Goal: Use online tool/utility: Utilize a website feature to perform a specific function

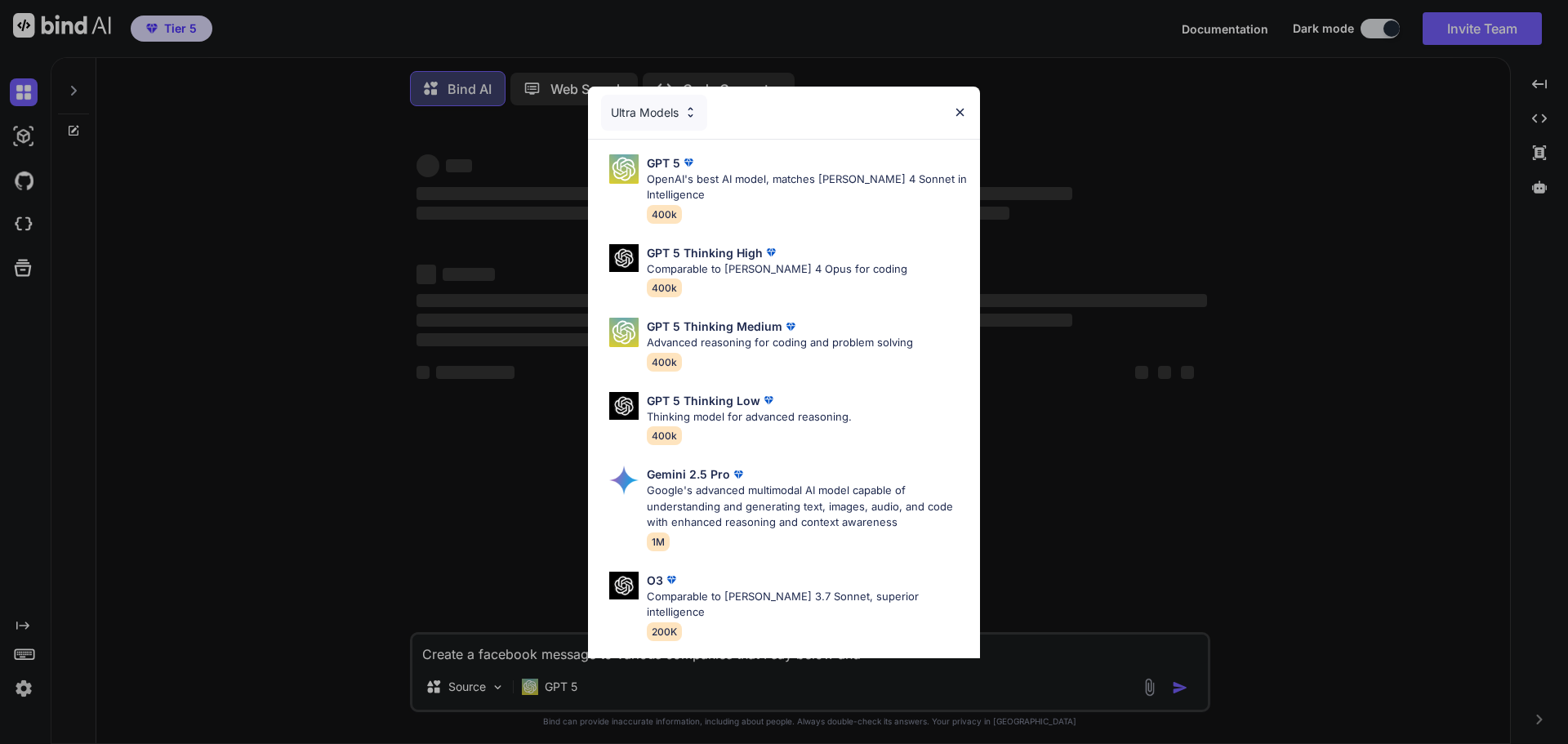
click at [543, 690] on div "Ultra Models GPT 5 OpenAI's best AI model, matches [PERSON_NAME] 4 Sonnet in In…" at bounding box center [784, 372] width 1568 height 744
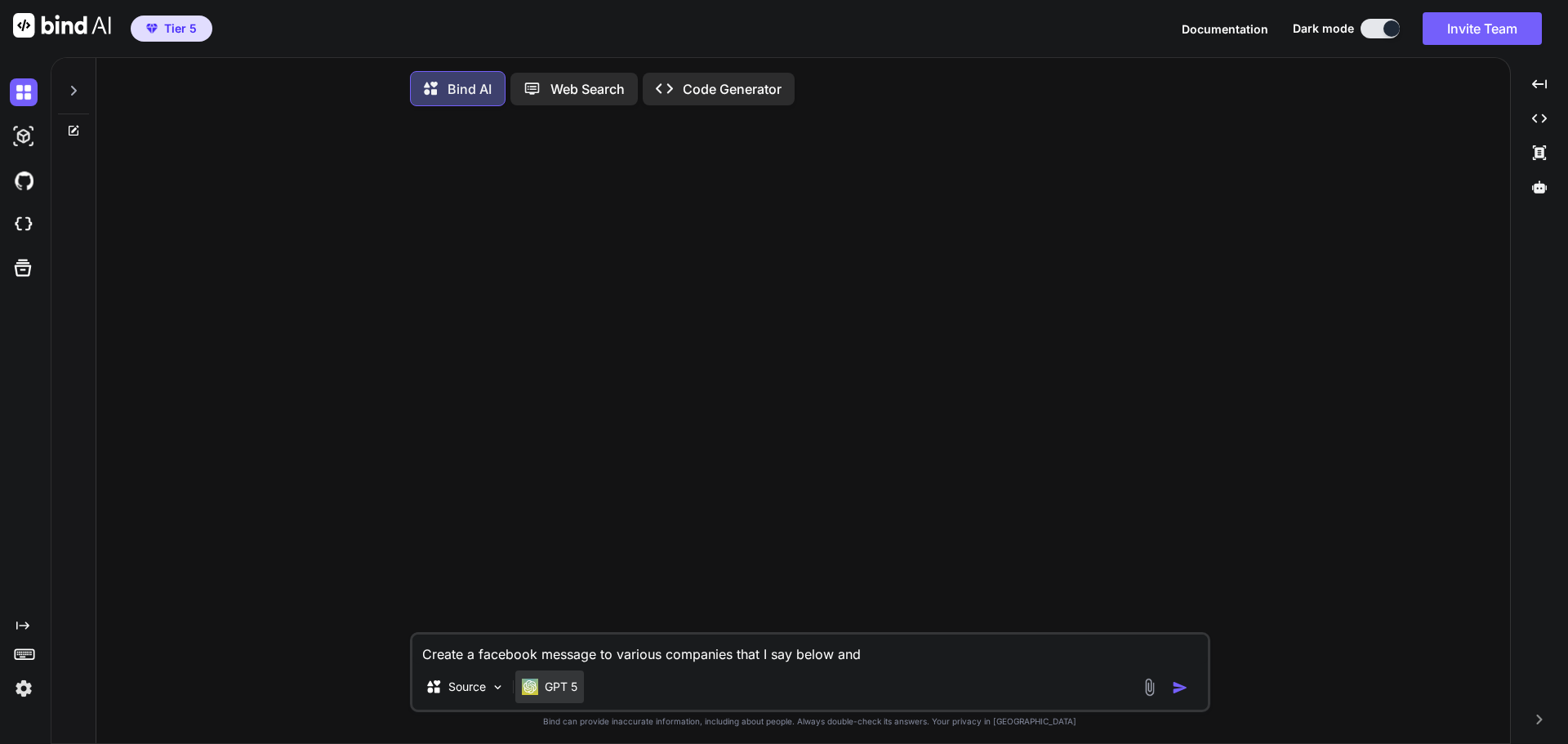
click at [565, 695] on p "GPT 5" at bounding box center [561, 687] width 33 height 16
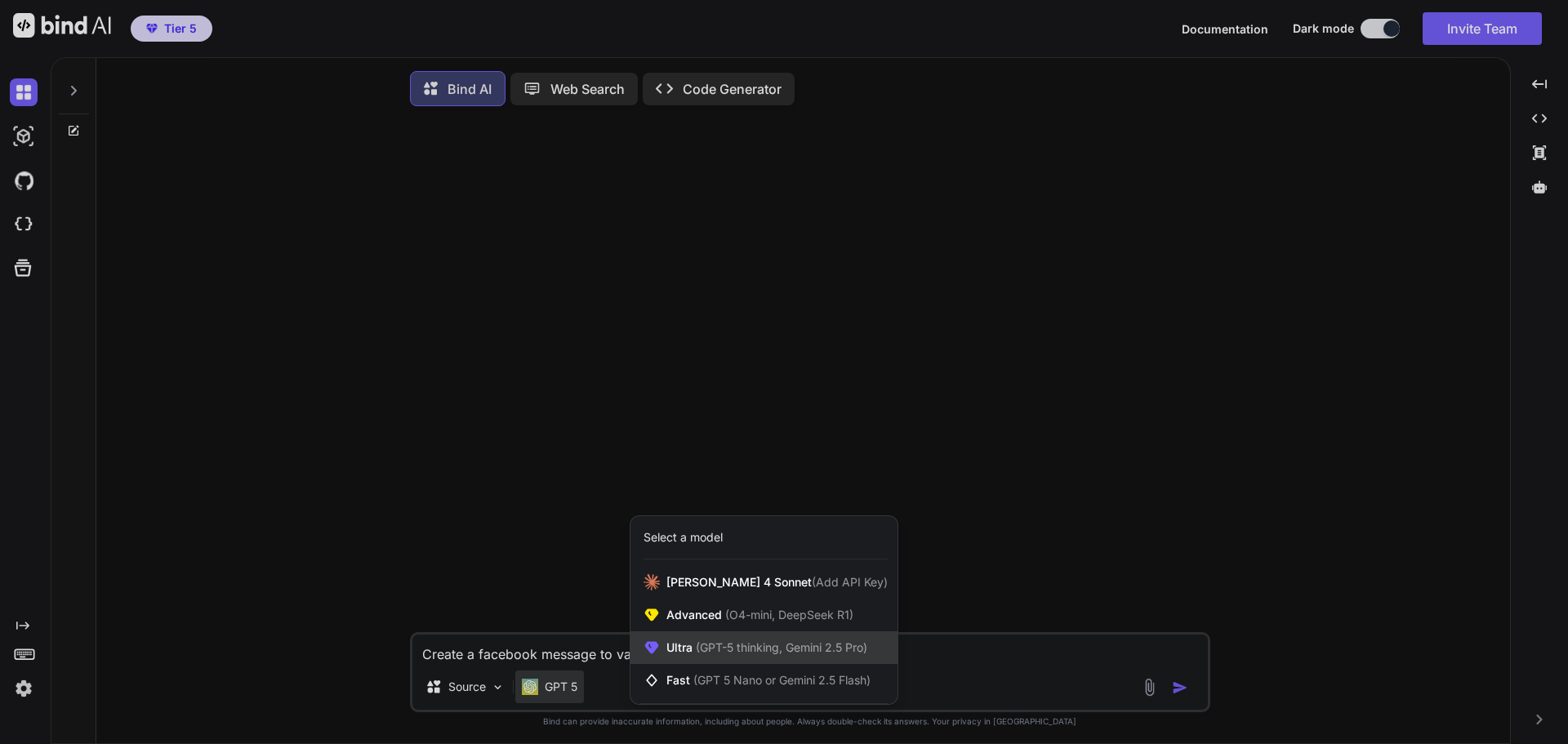
click at [743, 654] on span "(GPT-5 thinking, Gemini 2.5 Pro)" at bounding box center [780, 648] width 175 height 14
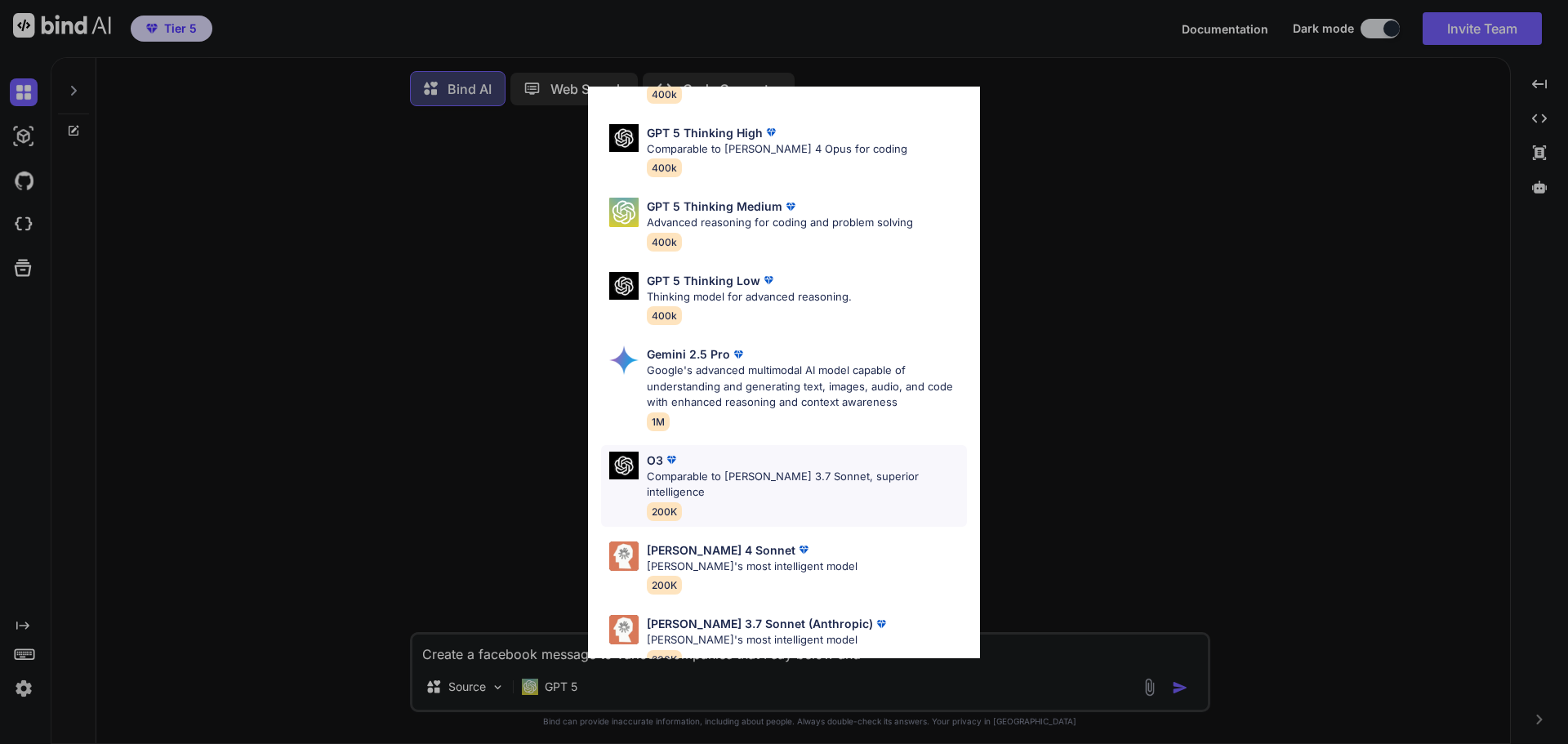
scroll to position [132, 0]
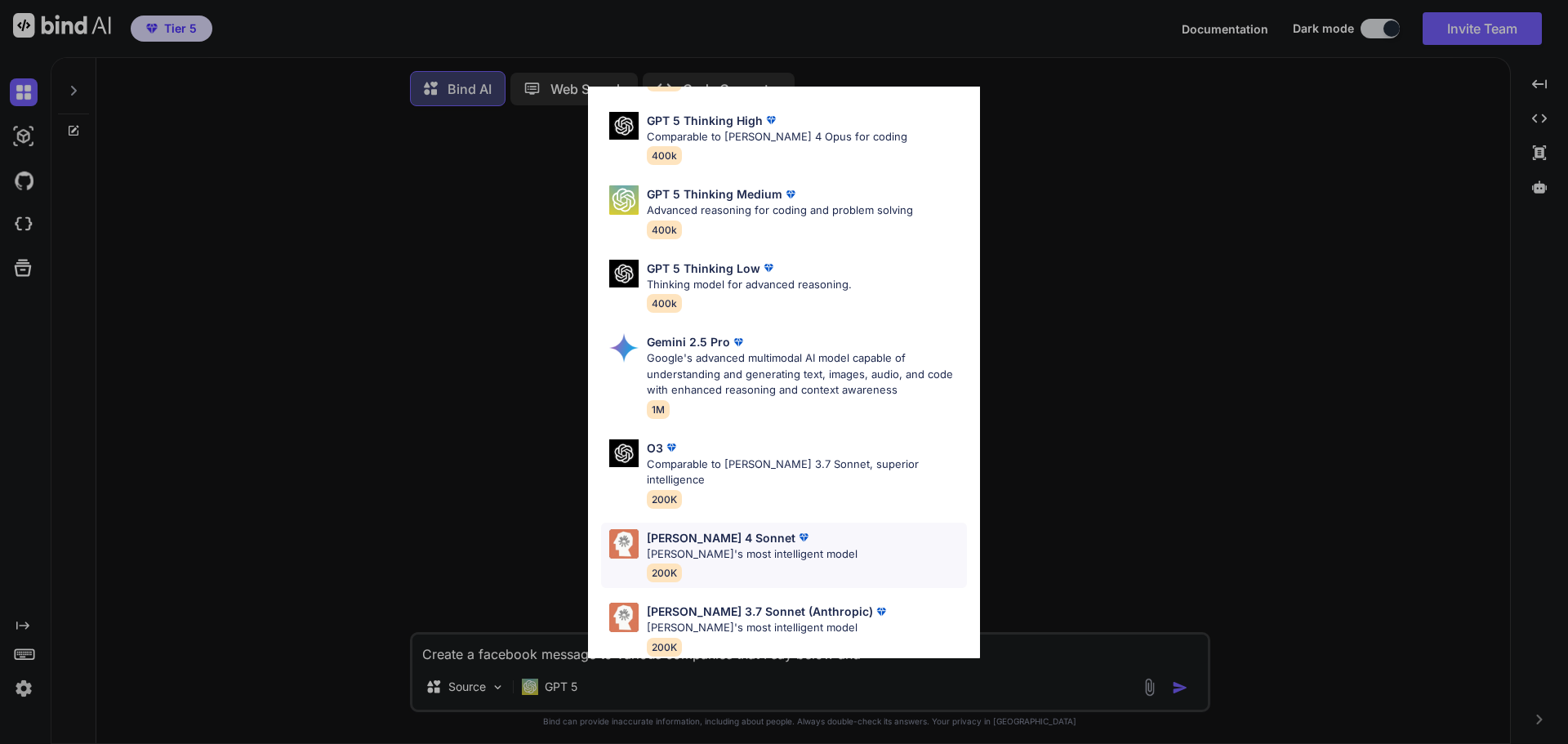
click at [734, 530] on p "[PERSON_NAME] 4 Sonnet" at bounding box center [720, 538] width 148 height 17
type textarea "x"
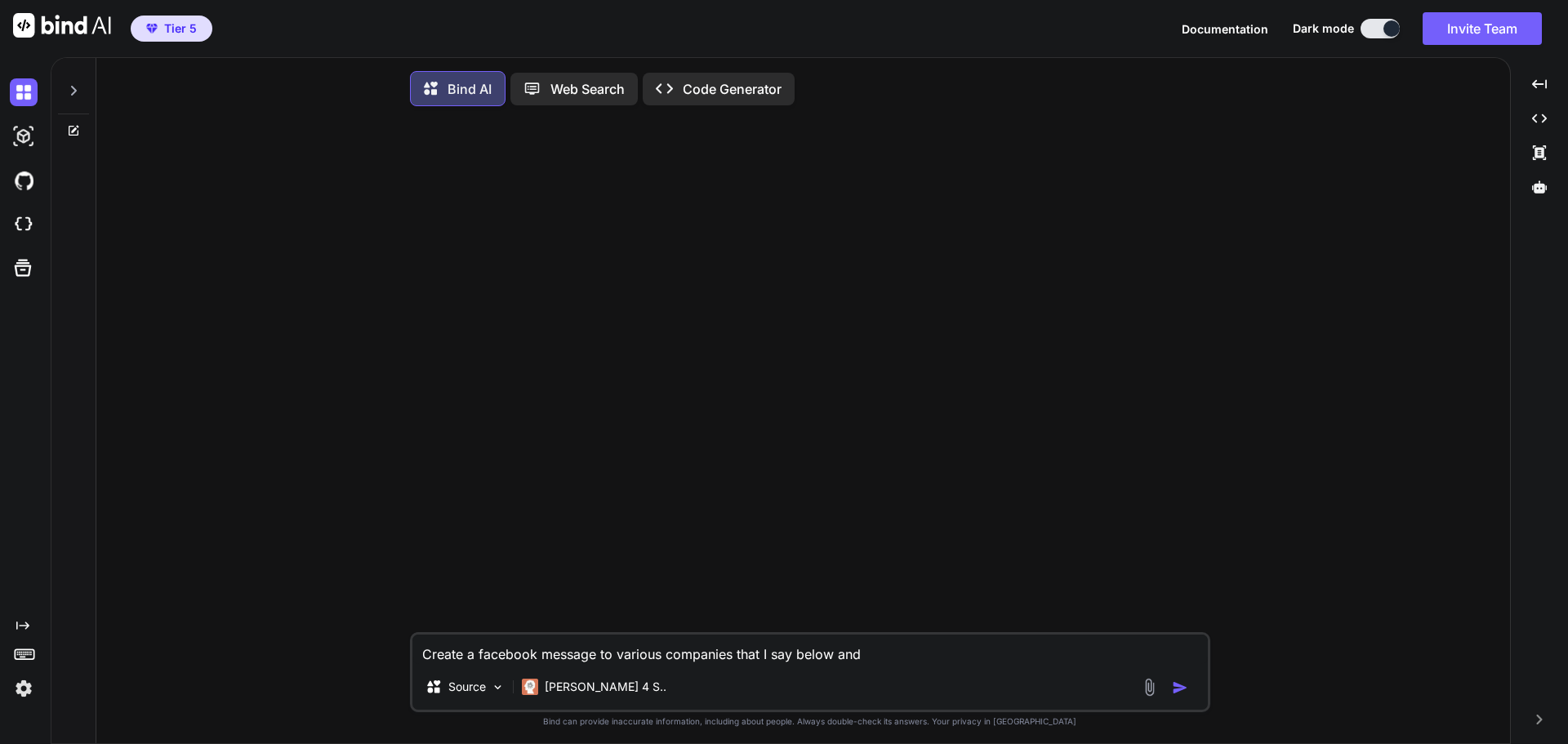
click at [906, 658] on textarea "Create a facebook message to various companies that I say below and" at bounding box center [809, 649] width 795 height 29
drag, startPoint x: 943, startPoint y: 653, endPoint x: 916, endPoint y: 654, distance: 27.0
click at [916, 654] on textarea "Create a facebook message to various companies that I say below and" at bounding box center [809, 649] width 795 height 29
click at [915, 657] on textarea "Create a facebook message to various companies that I say below and" at bounding box center [809, 649] width 795 height 29
type textarea "Create a facebook message to various companies that I say below and"
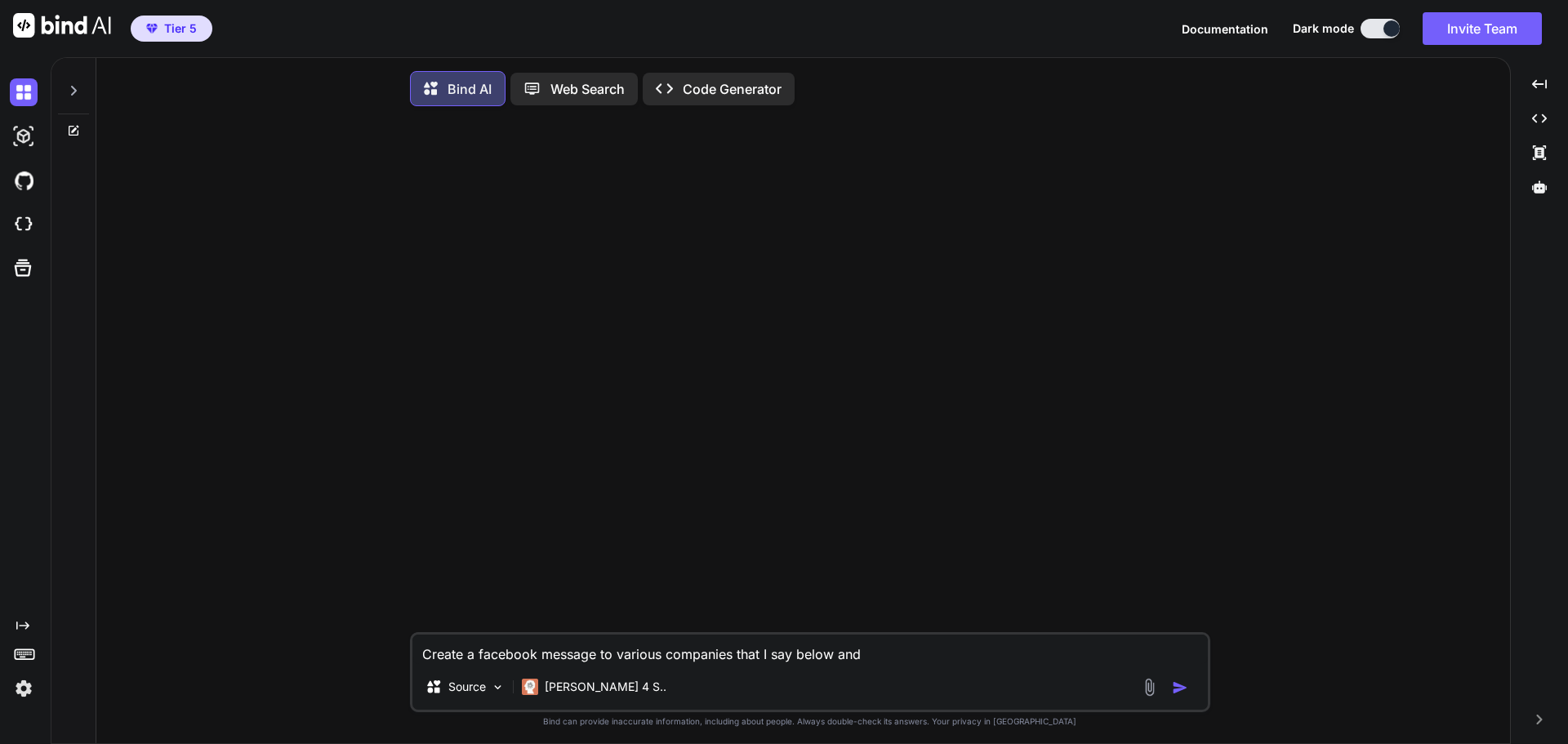
type textarea "x"
type textarea "Create a facebook message to various companies that I say below an"
type textarea "x"
type textarea "Create a facebook message to various companies that I say below a"
type textarea "x"
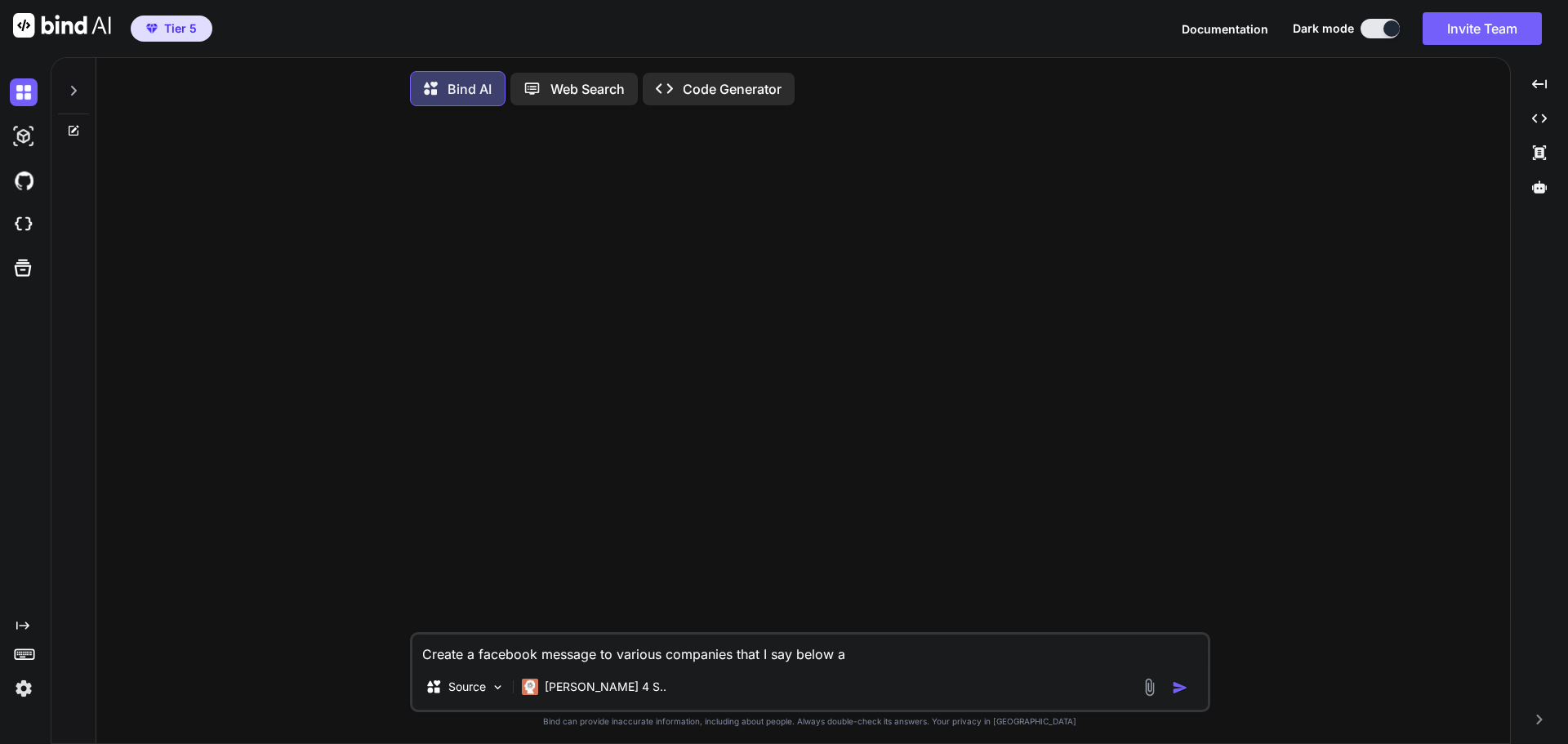
type textarea "Create a facebook message to various companies that I say below"
type textarea "x"
type textarea "Create a facebook message to various companies that I say below a"
type textarea "x"
type textarea "Create a facebook message to various companies that I say below ab"
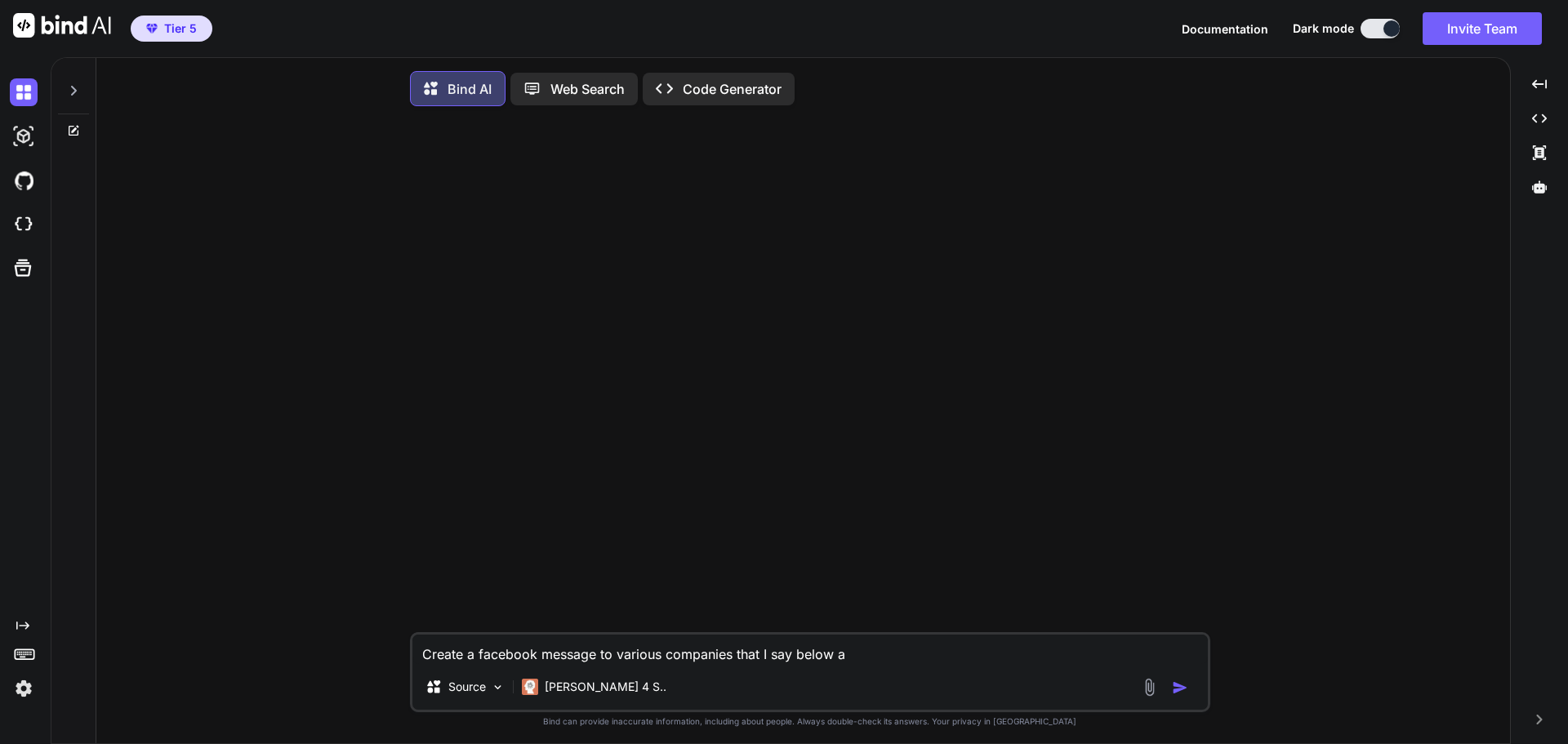
type textarea "x"
type textarea "Create a facebook message to various companies that I say below a"
type textarea "x"
type textarea "Create a facebook message to various companies that I say below"
type textarea "x"
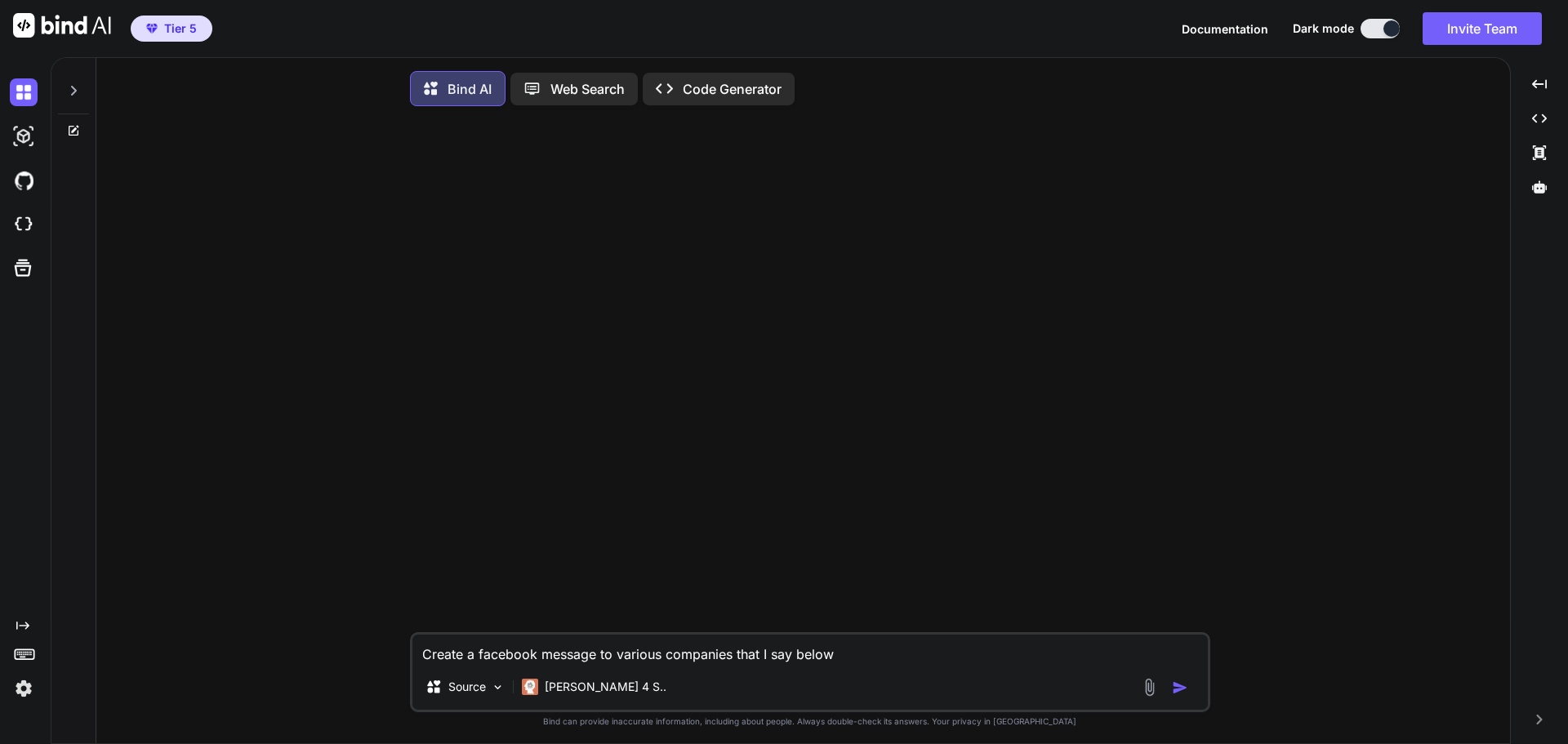
type textarea "Create a facebook message to various companies that I say below"
type textarea "x"
click at [539, 660] on textarea "Create a facebook message to various companies that I say below" at bounding box center [809, 649] width 795 height 29
type textarea "Create a facebook smessage to various companies that I say below"
type textarea "x"
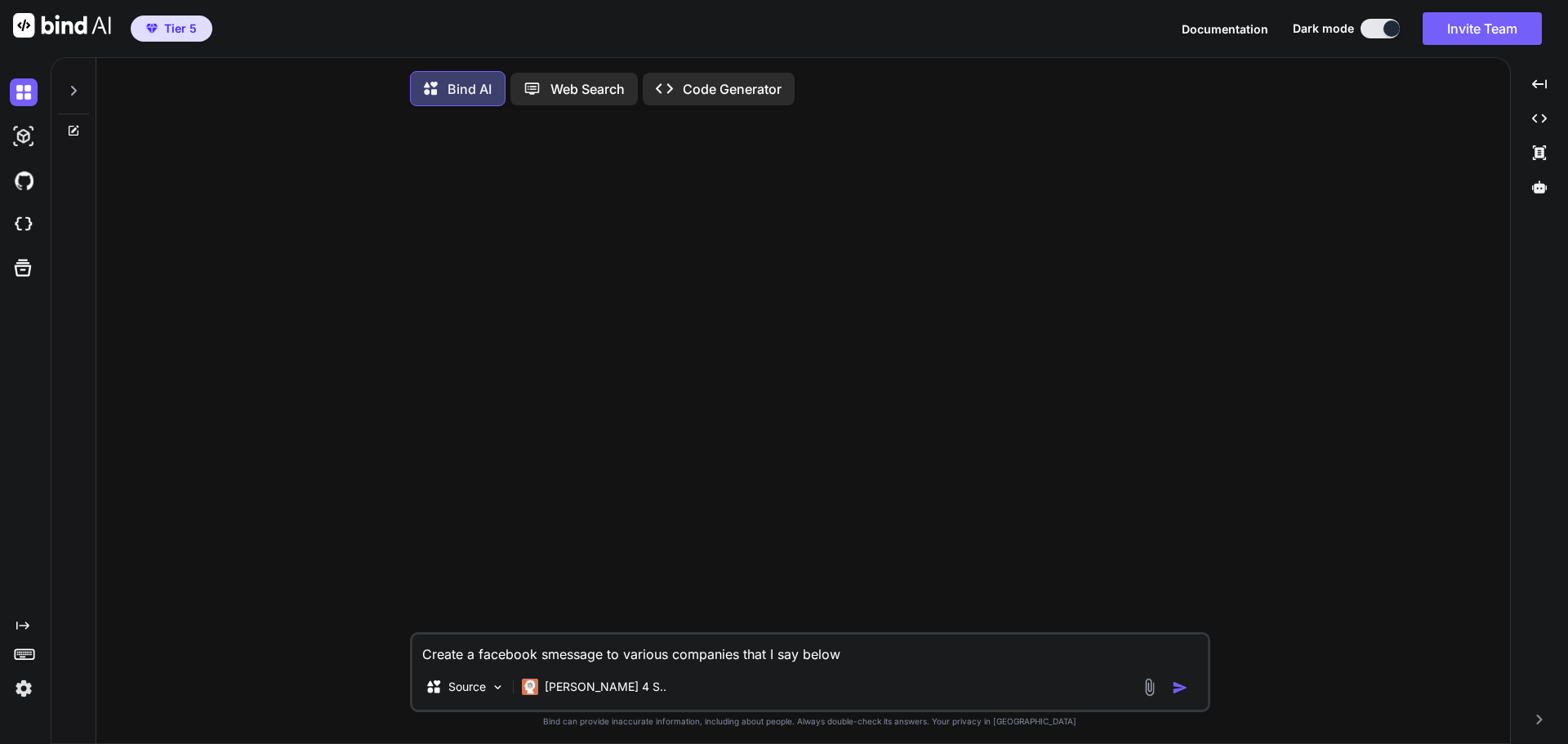
type textarea "Create a facebook samessage to various companies that I say below"
type textarea "x"
type textarea "Create a facebook salmessage to various companies that I say below"
type textarea "x"
type textarea "Create a facebook salemessage to various companies that I say below"
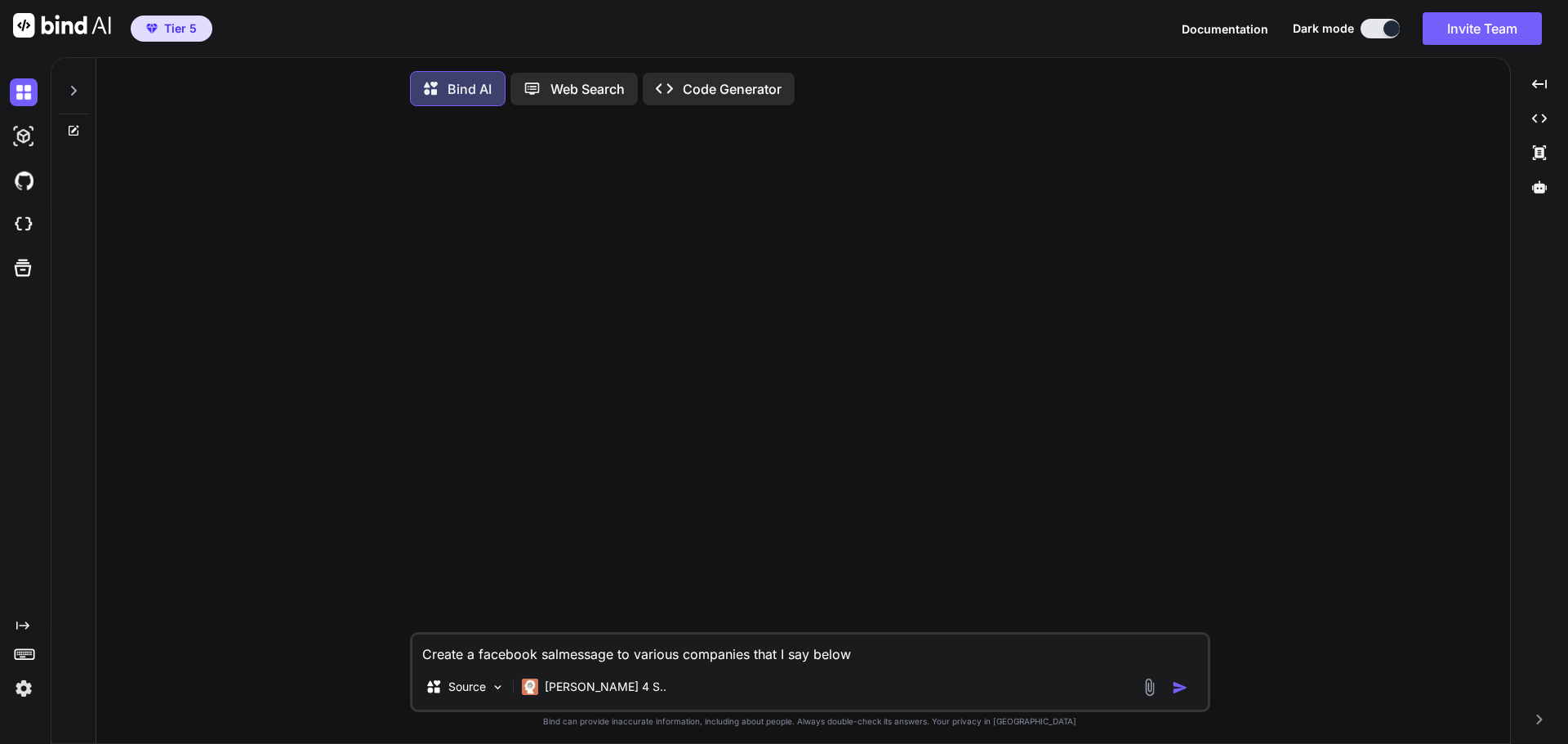
type textarea "x"
type textarea "Create a facebook salesmessage to various companies that I say below"
type textarea "x"
type textarea "Create a facebook sales message to various companies that I say below"
type textarea "x"
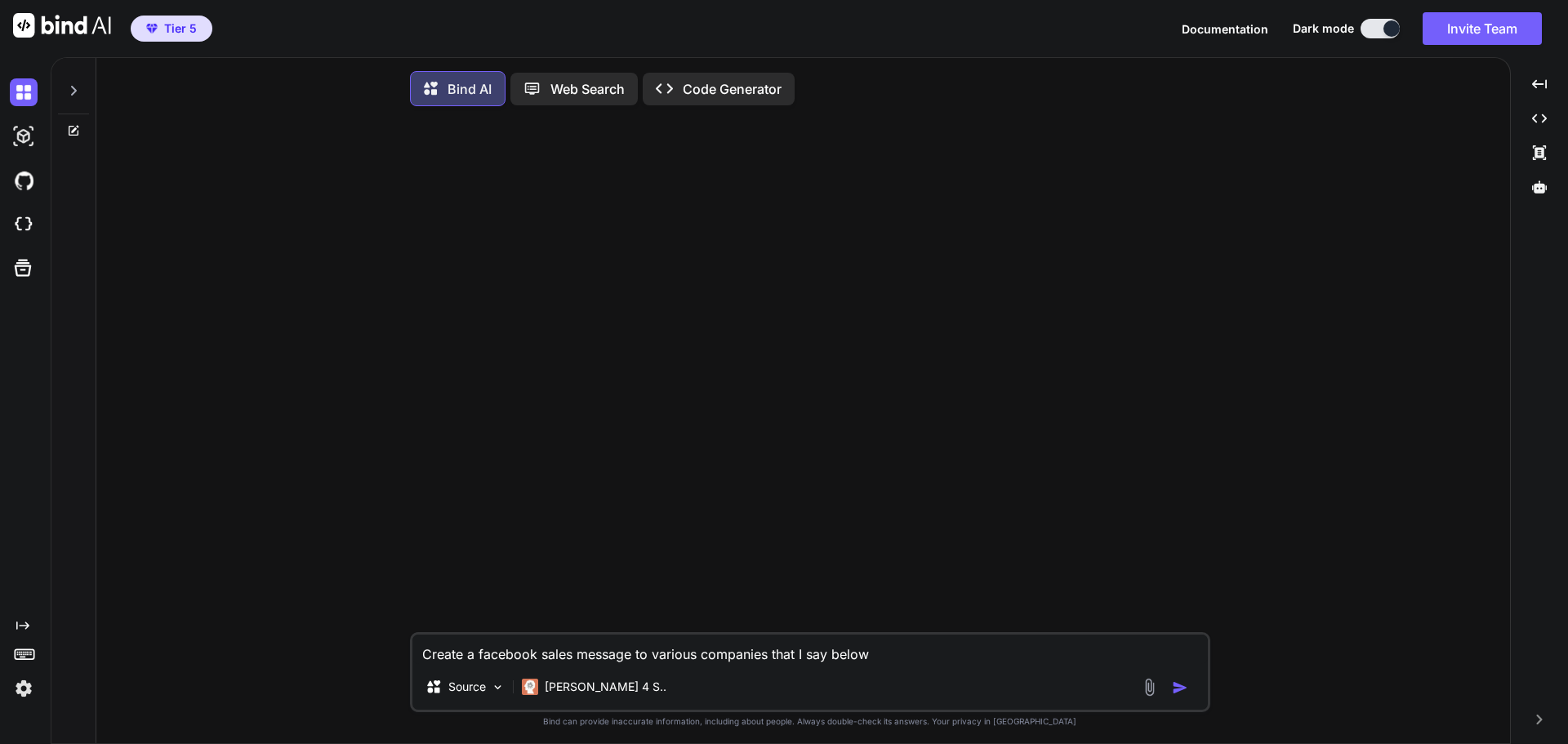
click at [920, 655] on textarea "Create a facebook sales message to various companies that I say below" at bounding box center [809, 649] width 795 height 29
type textarea "Create a facebook sales message to various companies that I say below"
type textarea "x"
type textarea "Create a facebook sales message to various companies that I say below a"
type textarea "x"
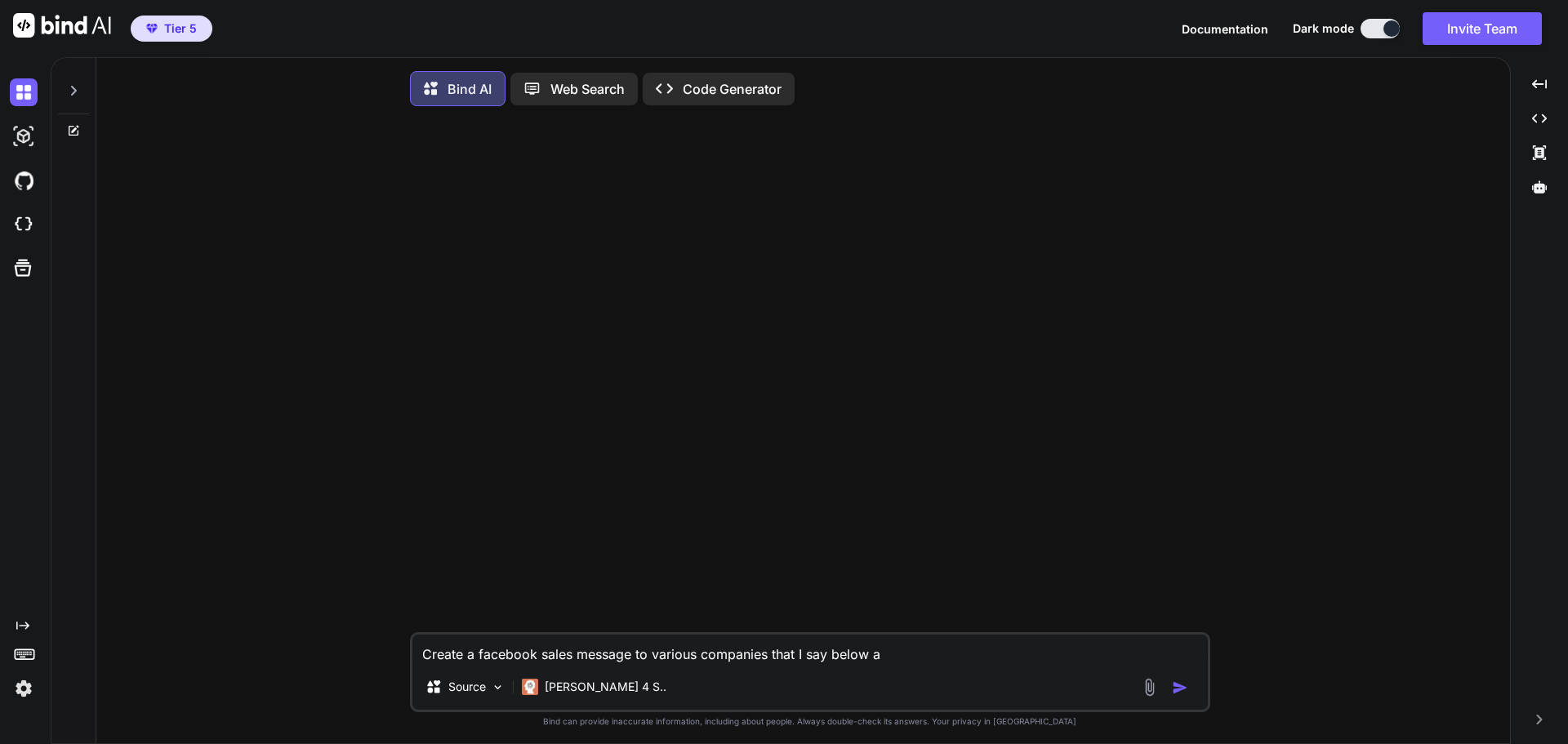
type textarea "Create a facebook sales message to various companies that I say below ab"
type textarea "x"
type textarea "Create a facebook sales message to various companies that I say below abo"
type textarea "x"
type textarea "Create a facebook sales message to various companies that I say below abou"
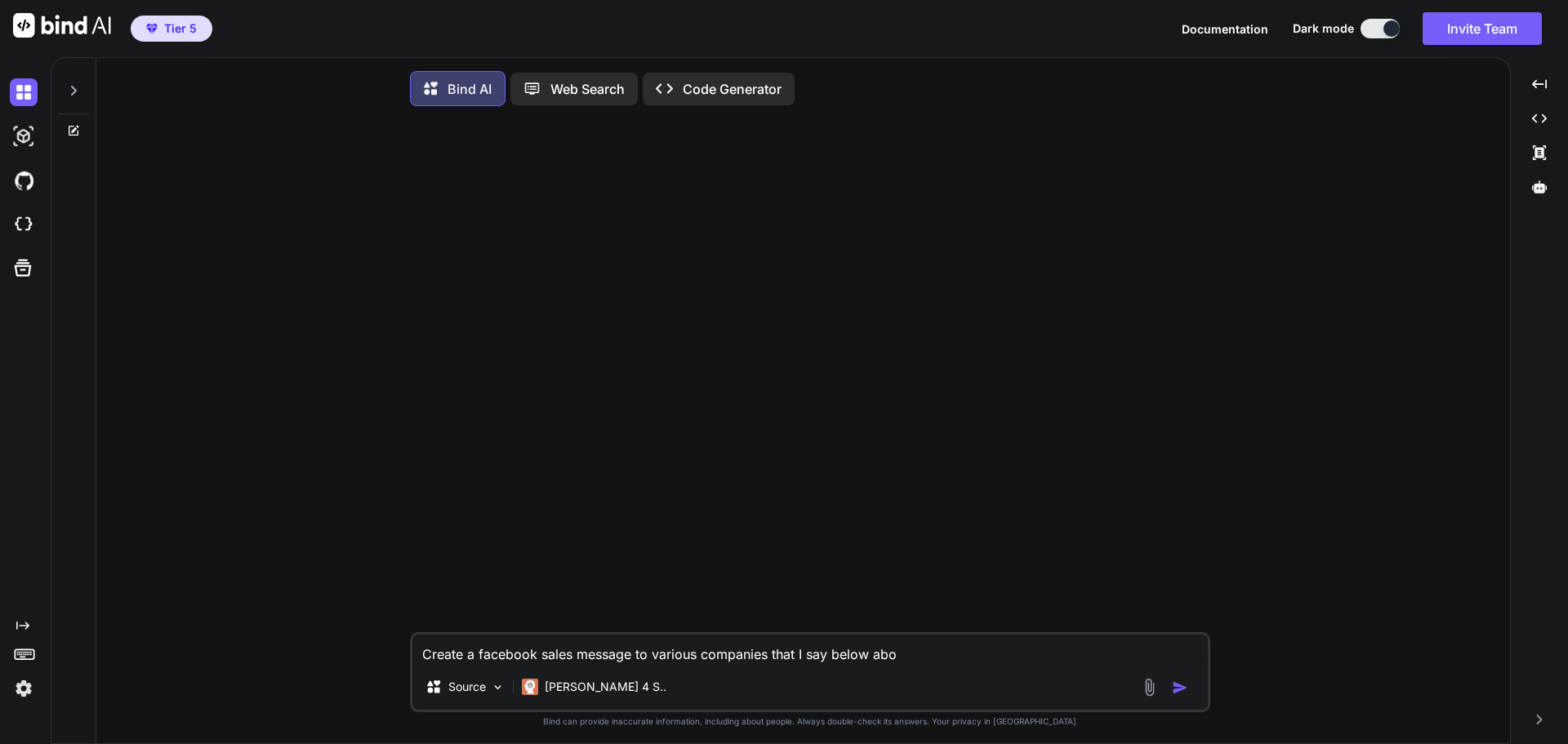
type textarea "x"
type textarea "Create a facebook sales message to various companies that I say below about"
type textarea "x"
type textarea "Create a facebook sales message to various companies that I say below about"
type textarea "x"
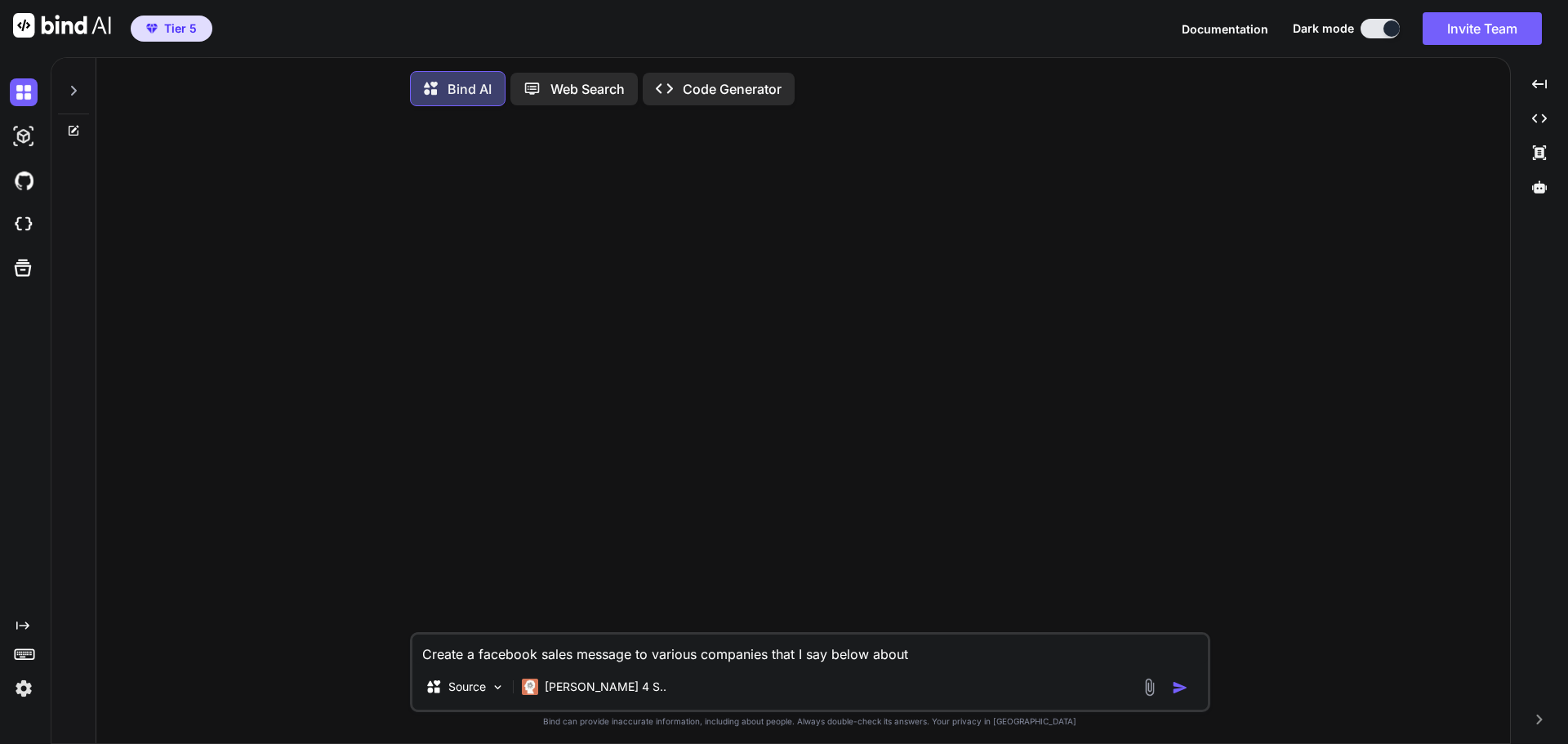
type textarea "Create a facebook sales message to various companies that I say below about m"
type textarea "x"
type textarea "Create a facebook sales message to various companies that I say below about my"
type textarea "x"
type textarea "Create a facebook sales message to various companies that I say below about my"
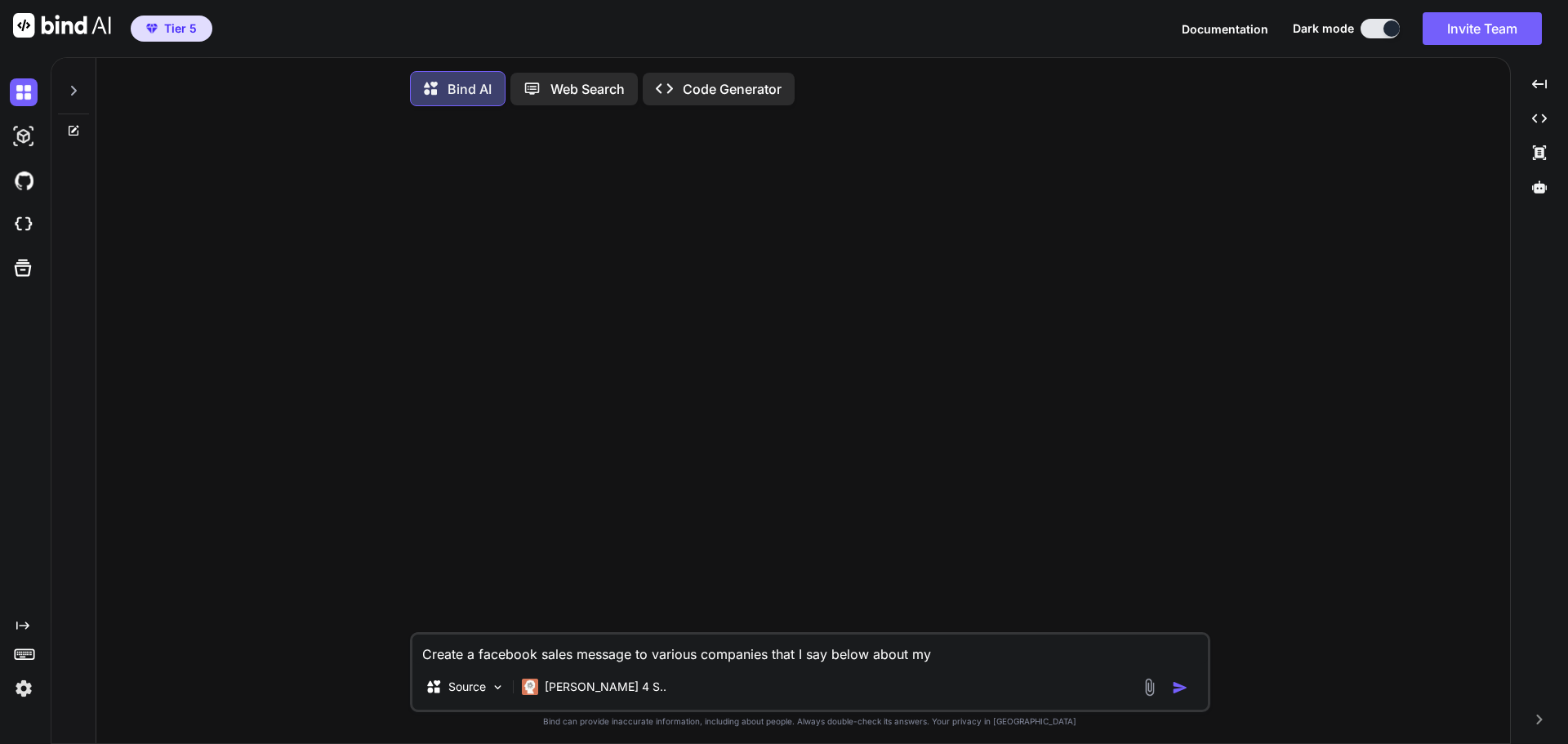
type textarea "x"
type textarea "Create a facebook sales message to various companies that I say below about my c"
type textarea "x"
type textarea "Create a facebook sales message to various companies that I say below about my …"
type textarea "x"
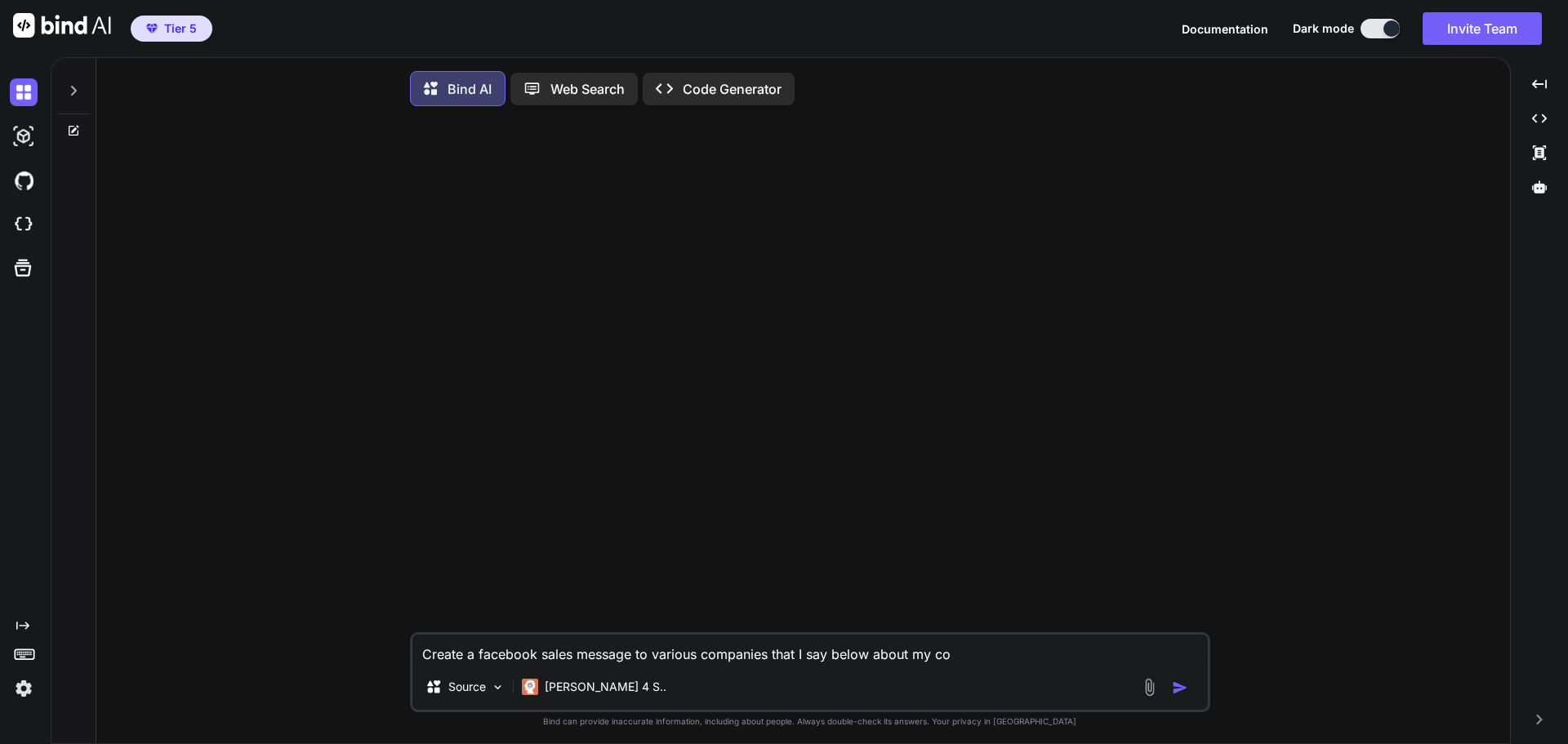
type textarea "Create a facebook sales message to various companies that I say below about my …"
type textarea "x"
type textarea "Create a facebook sales message to various companies that I say below about my …"
type textarea "x"
type textarea "Create a facebook sales message to various companies that I say below about my …"
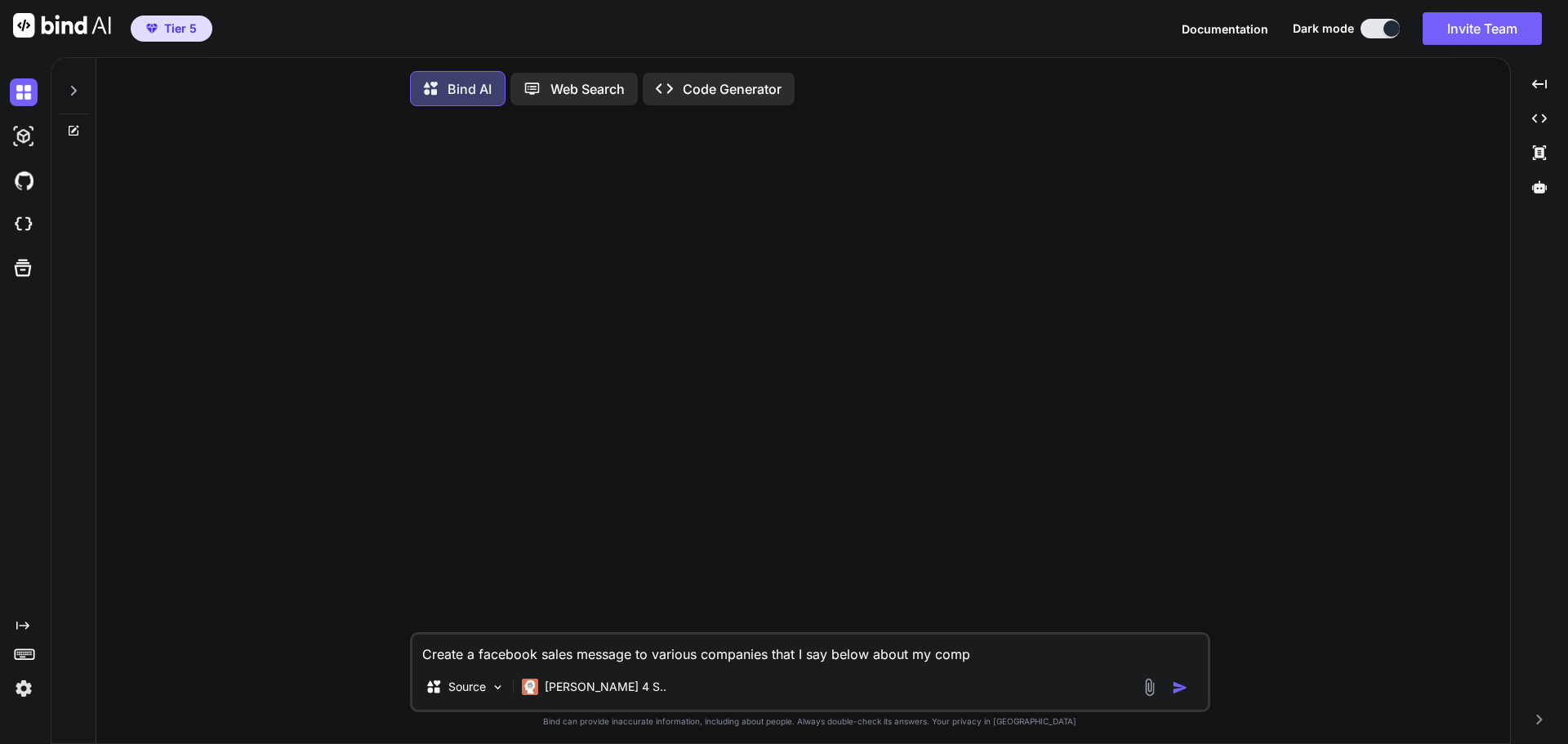
type textarea "x"
type textarea "Create a facebook sales message to various companies that I say below about my …"
type textarea "x"
type textarea "Create a facebook sales message to various companies that I say below about my …"
type textarea "x"
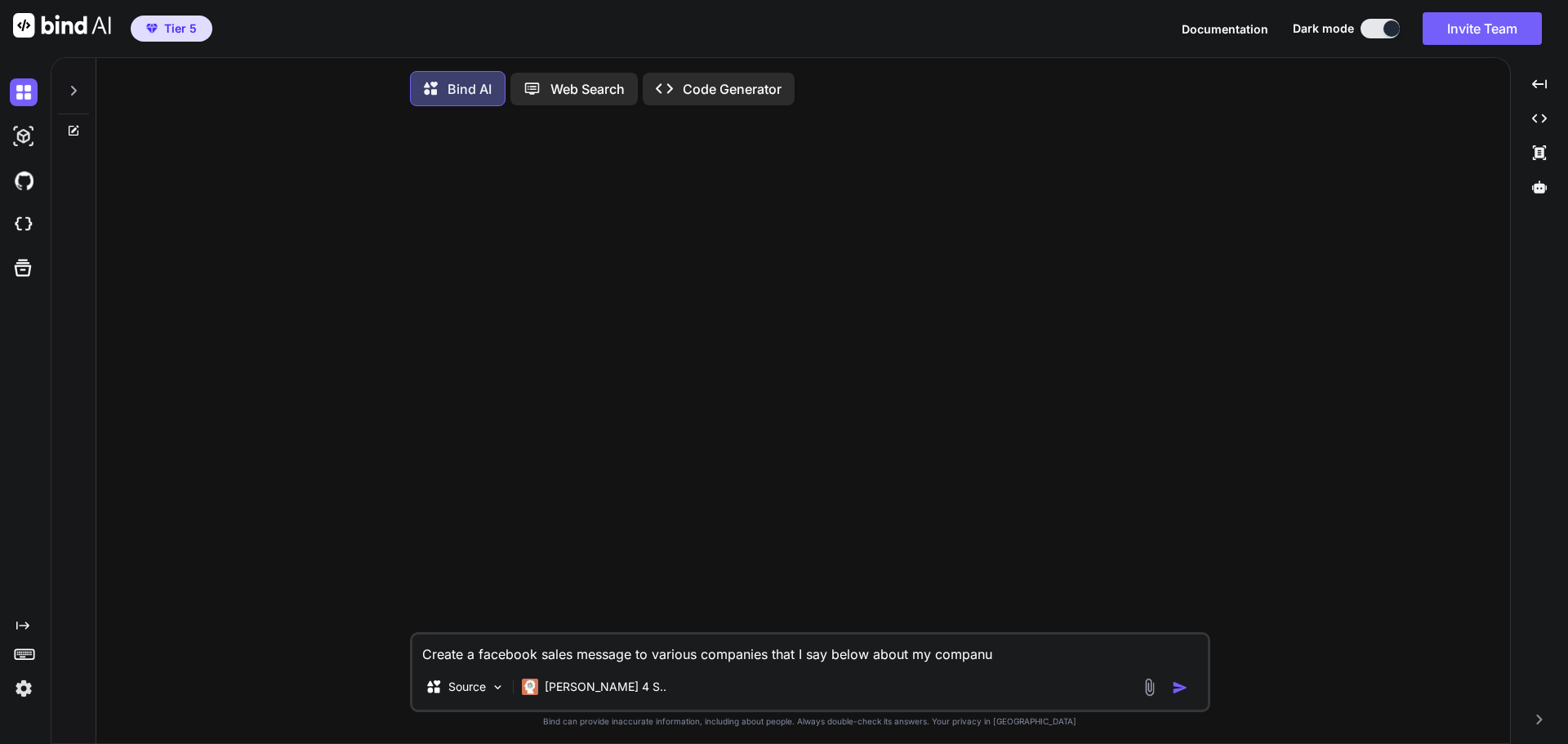
type textarea "Create a facebook sales message to various companies that I say below about my …"
type textarea "x"
type textarea "Create a facebook sales message to various companies that I say below about my …"
type textarea "x"
type textarea "Create a facebook sales message to various companies that I say below about my …"
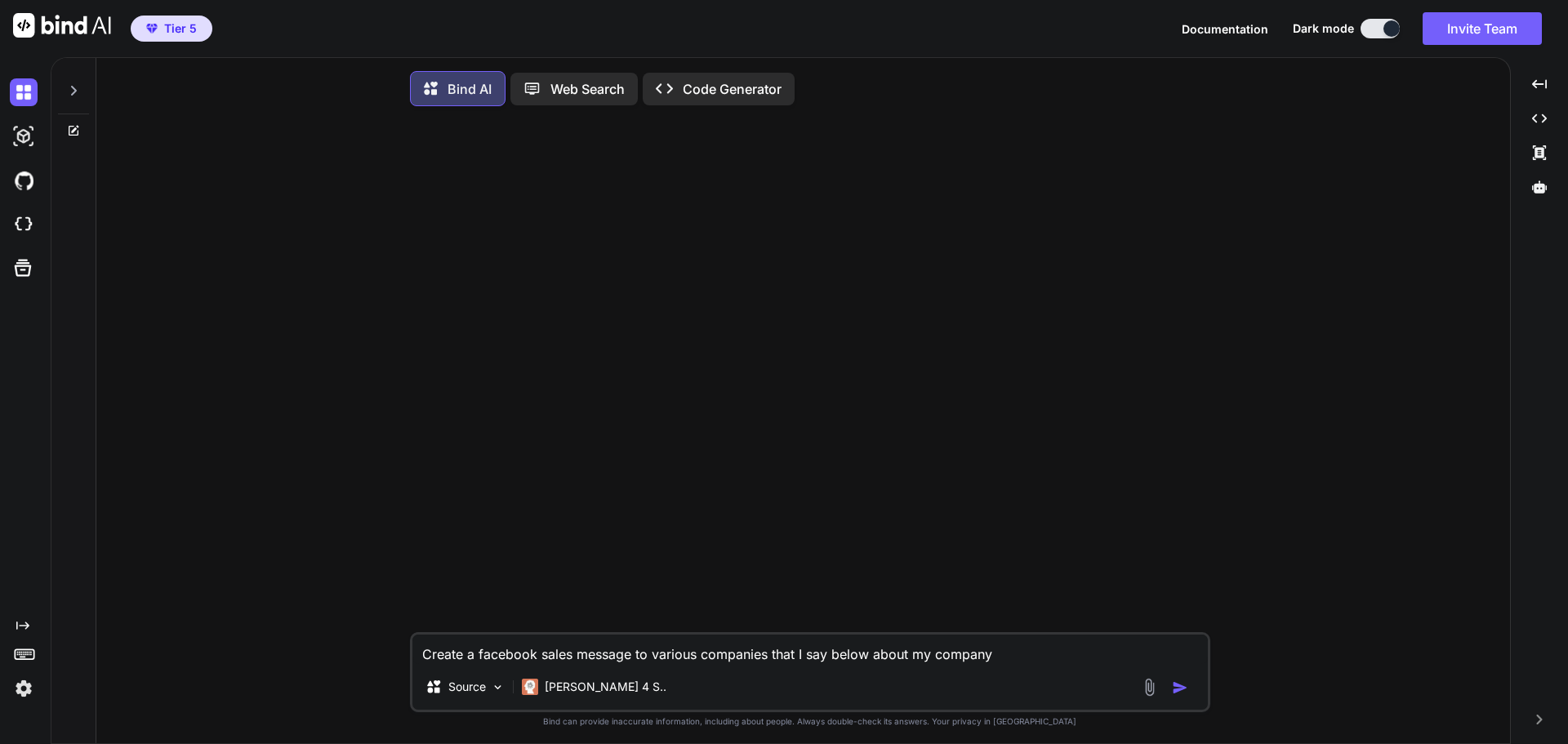
type textarea "x"
type textarea "Create a facebook sales message to various companies that I say below about my …"
type textarea "x"
type textarea "Create a facebook sales message to various companies that I say below about my …"
type textarea "x"
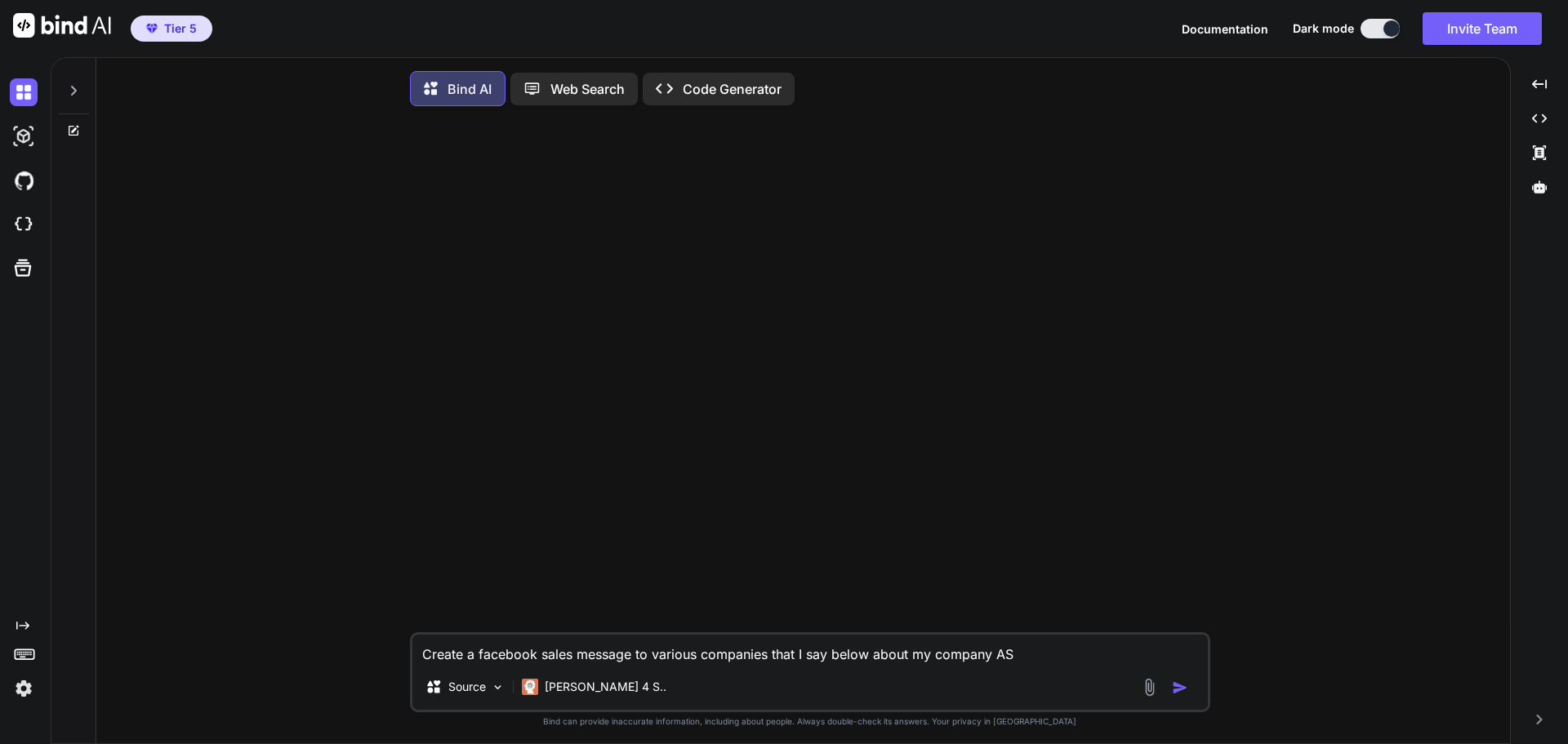
type textarea "Create a facebook sales message to various companies that I say below about my …"
type textarea "x"
type textarea "Create a facebook sales message to various companies that I say below about my …"
type textarea "x"
type textarea "Create a facebook sales message to various companies that I say below about my …"
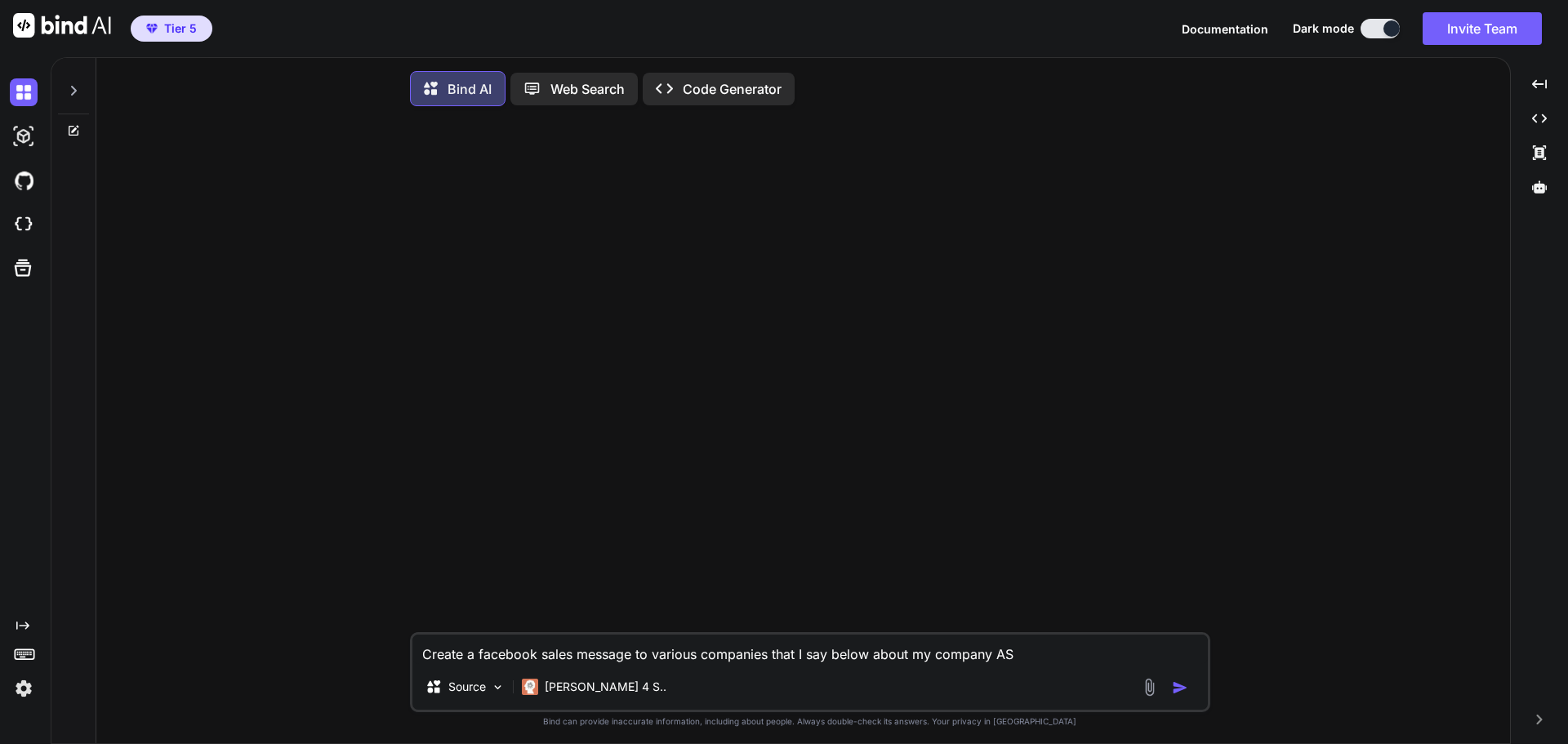
type textarea "x"
type textarea "Create a facebook sales message to various companies that I say below about my …"
type textarea "x"
type textarea "Create a facebook sales message to various companies that I say below about my …"
type textarea "x"
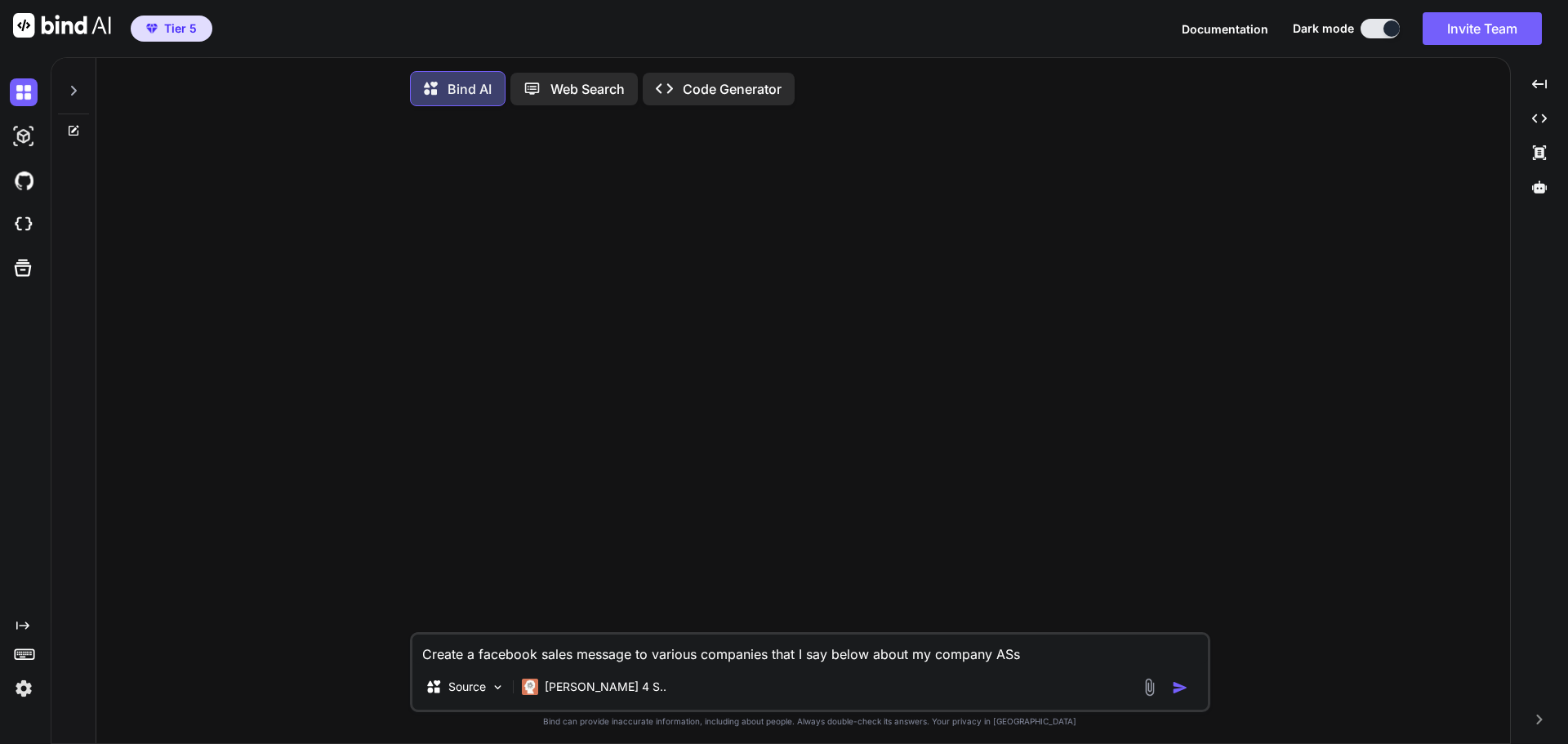
type textarea "Create a facebook sales message to various companies that I say below about my …"
type textarea "x"
type textarea "Create a facebook sales message to various companies that I say below about my …"
type textarea "x"
type textarea "Create a facebook sales message to various companies that I say below about my …"
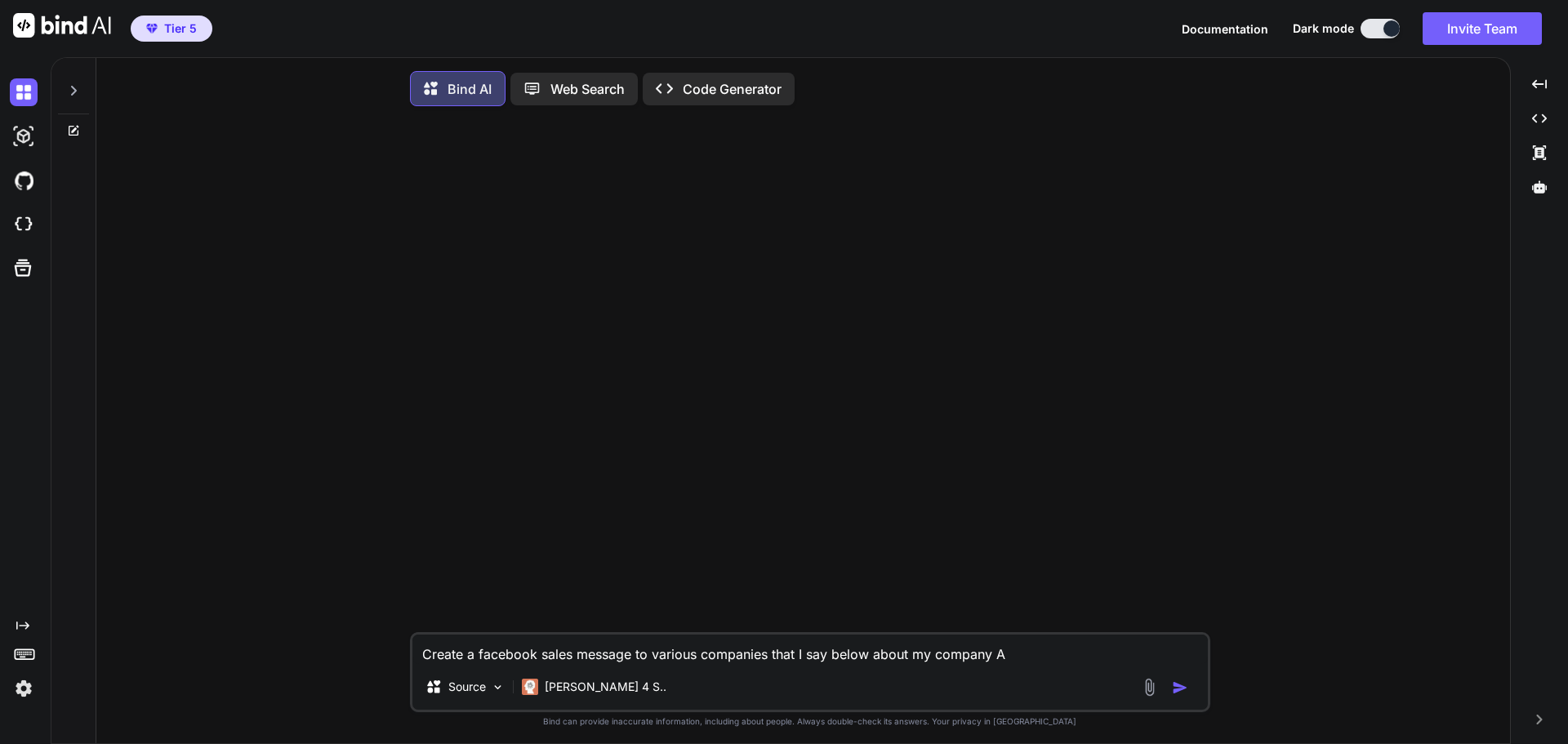
type textarea "x"
type textarea "Create a facebook sales message to various companies that I say below about my …"
type textarea "x"
type textarea "Create a facebook sales message to various companies that I say below about my …"
type textarea "x"
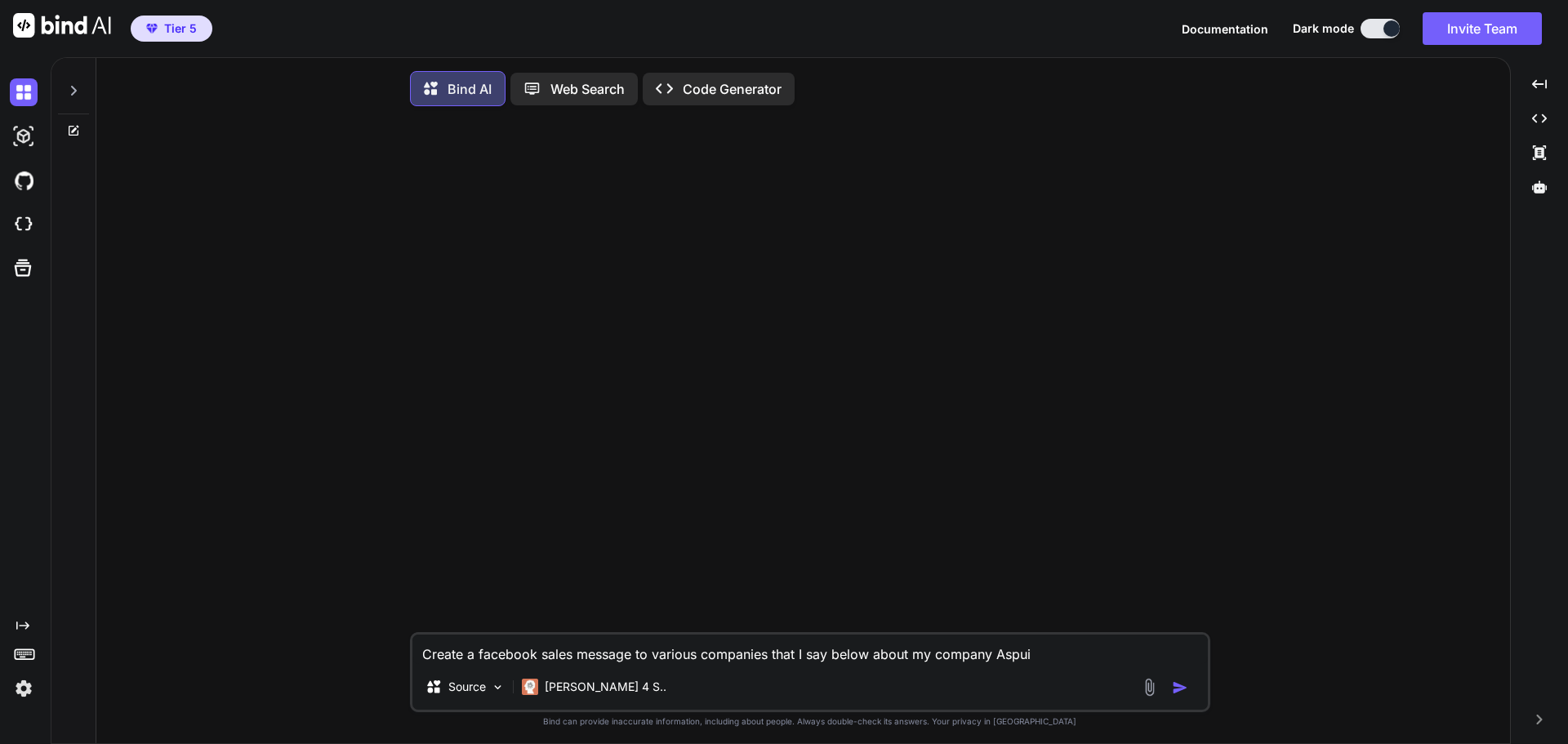
type textarea "Create a facebook sales message to various companies that I say below about my …"
type textarea "x"
type textarea "Create a facebook sales message to various companies that I say below about my …"
type textarea "x"
type textarea "Create a facebook sales message to various companies that I say below about my …"
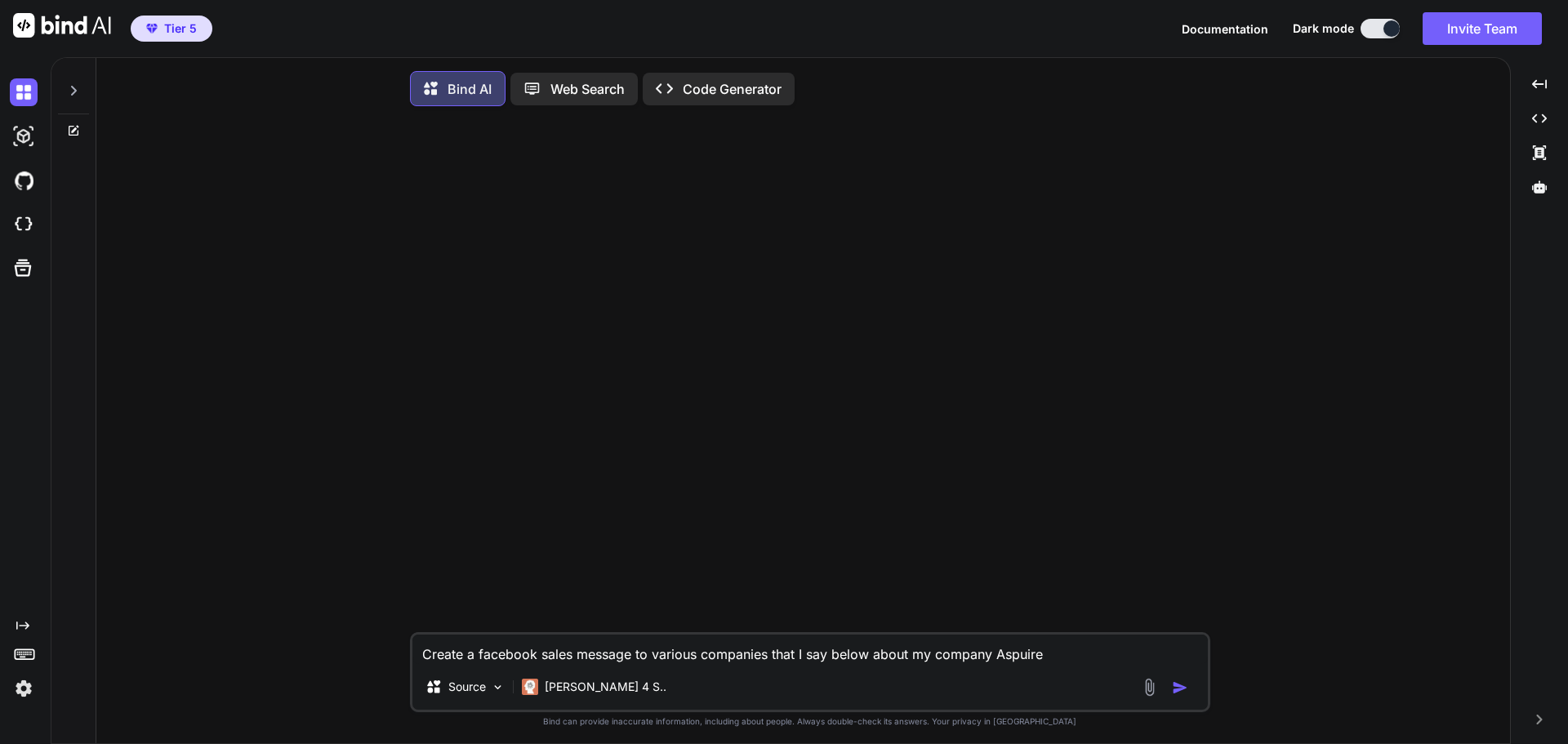
type textarea "x"
type textarea "Create a facebook sales message to various companies that I say below about my …"
type textarea "x"
type textarea "Create a facebook sales message to various companies that I say below about my …"
type textarea "x"
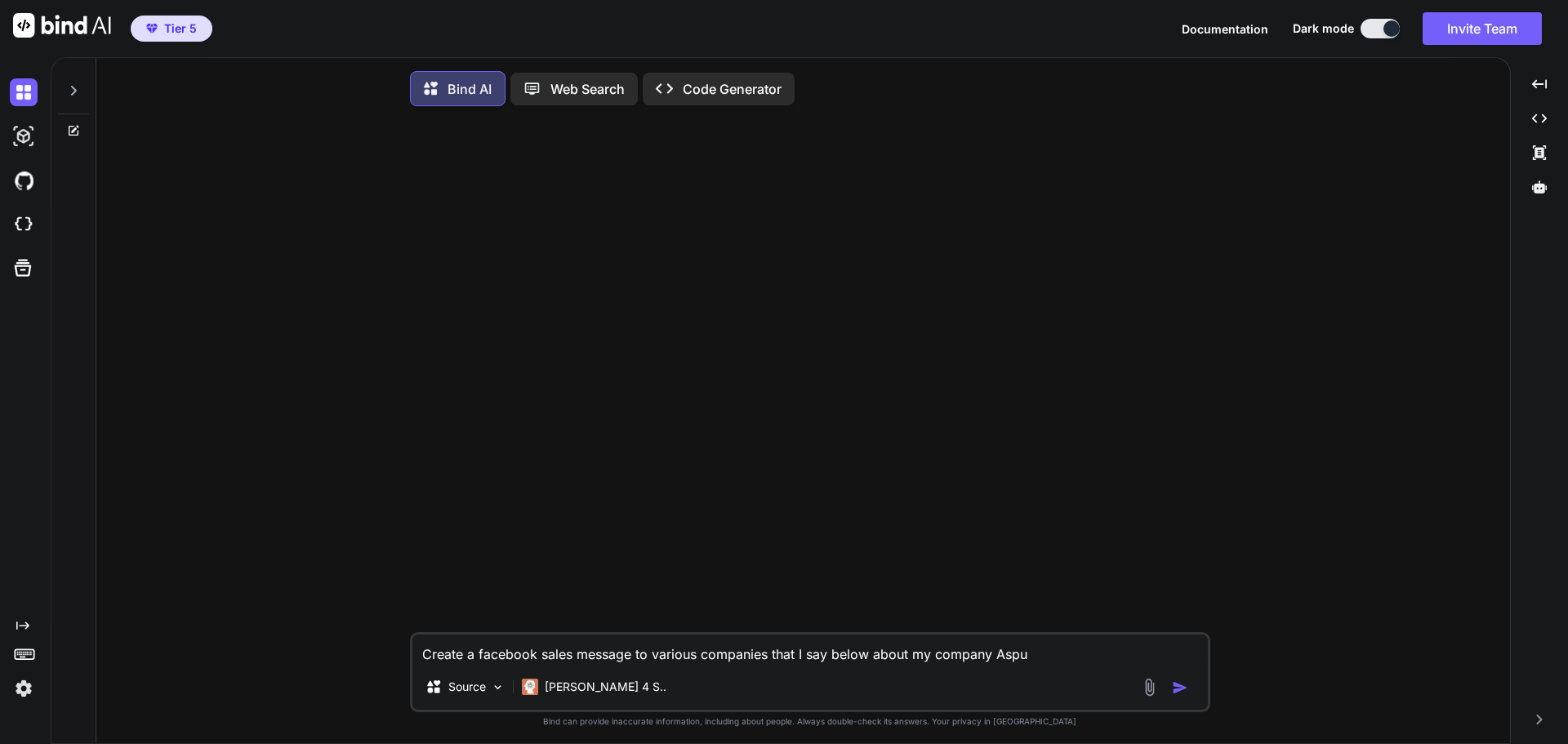
type textarea "Create a facebook sales message to various companies that I say below about my …"
type textarea "x"
type textarea "Create a facebook sales message to various companies that I say below about my …"
type textarea "x"
type textarea "Create a facebook sales message to various companies that I say below about my …"
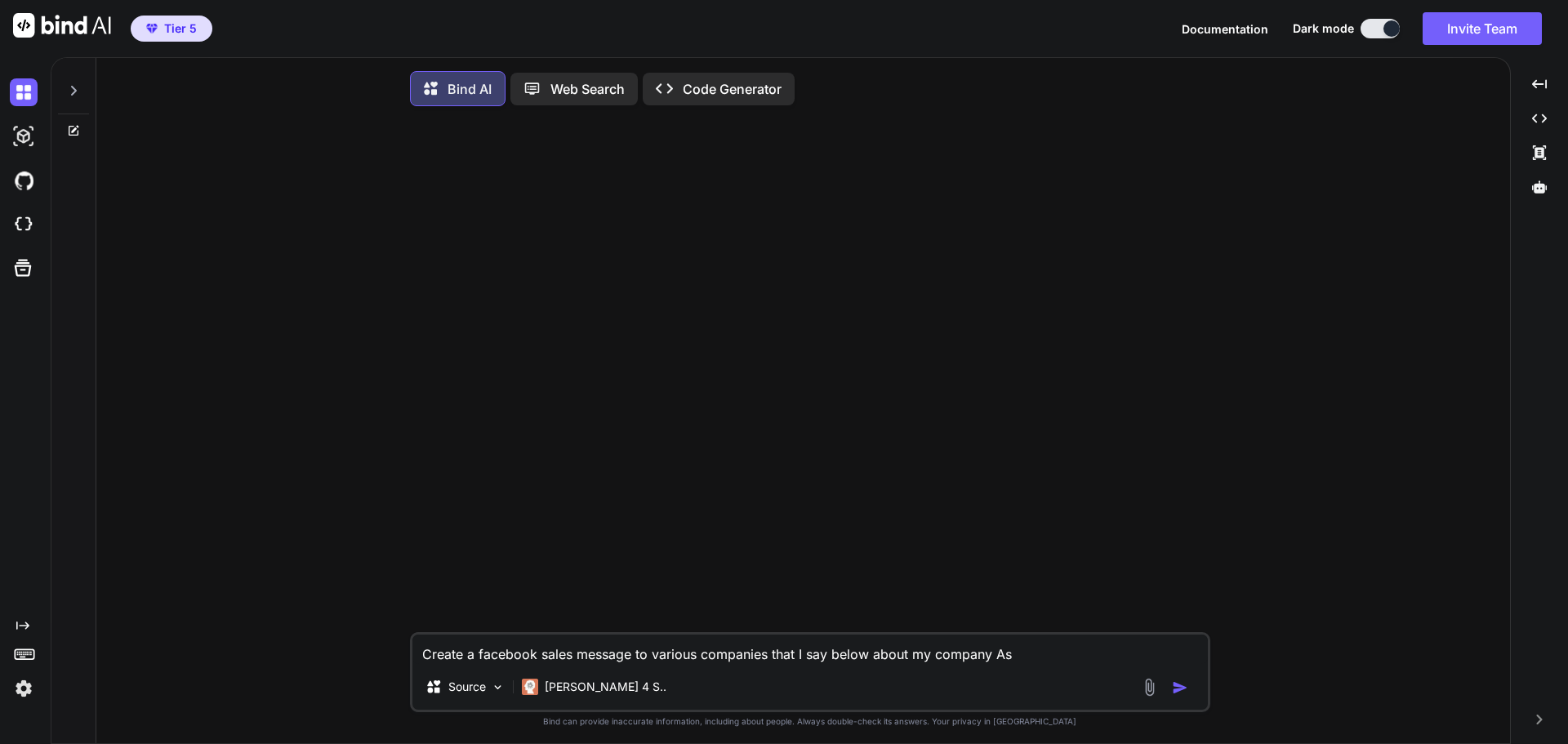
type textarea "x"
type textarea "Create a facebook sales message to various companies that I say below about my …"
type textarea "x"
type textarea "Create a facebook sales message to various companies that I say below about my …"
type textarea "x"
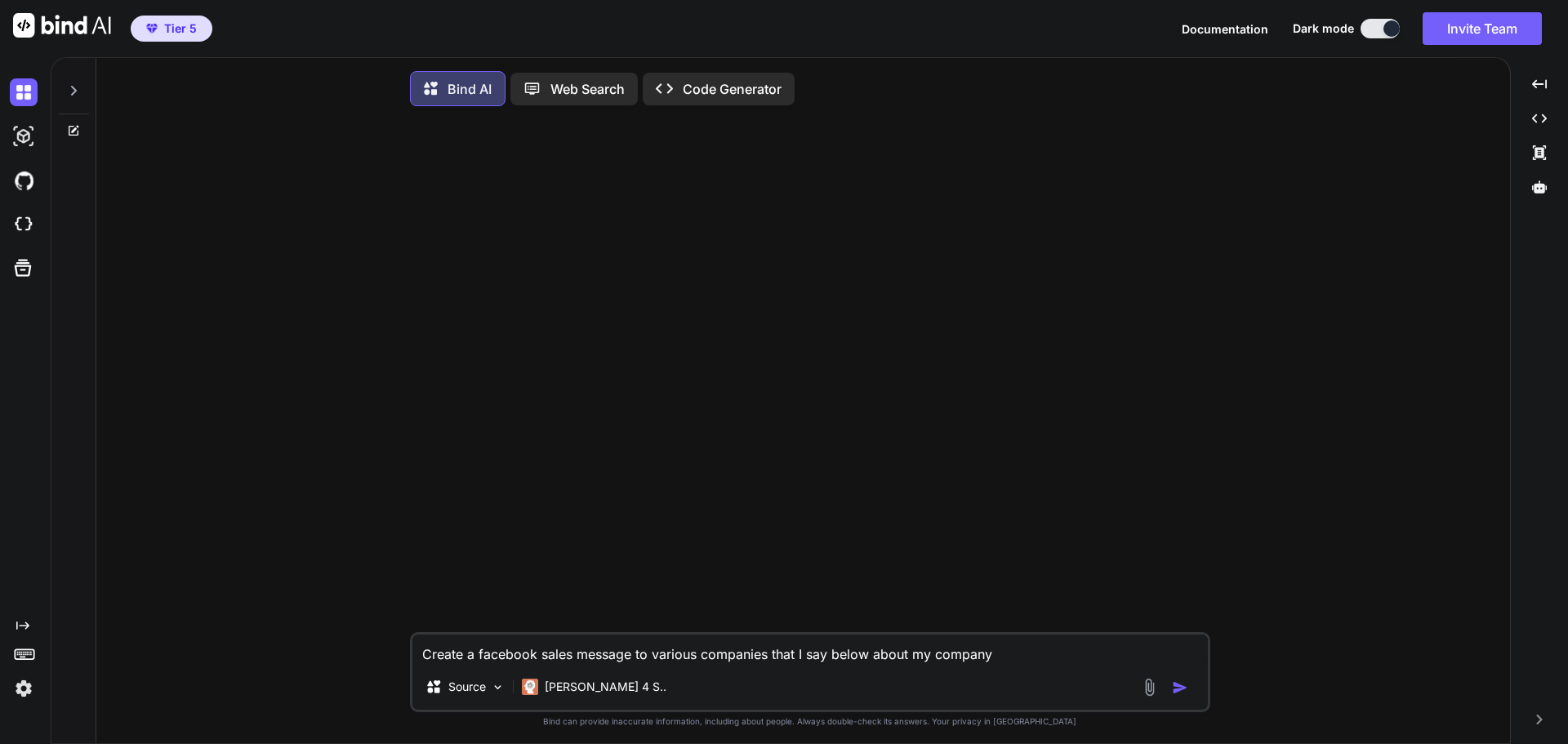
type textarea "Create a facebook sales message to various companies that I say below about my …"
type textarea "x"
type textarea "Create a facebook sales message to various companies that I say below about my …"
type textarea "x"
type textarea "Create a facebook sales message to various companies that I say below about my …"
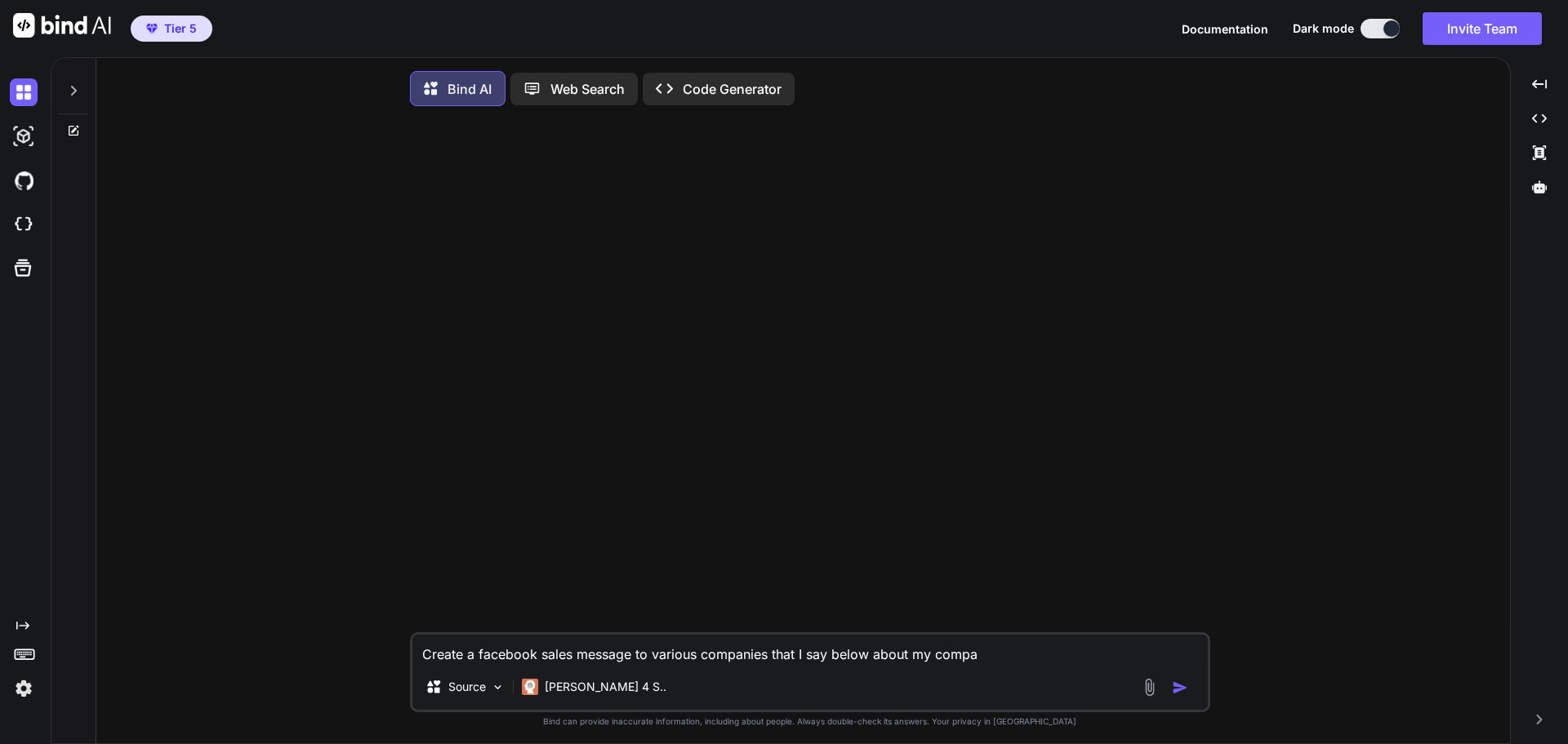
type textarea "x"
type textarea "Create a facebook sales message to various companies that I say below about my …"
type textarea "x"
type textarea "Create a facebook sales message to various companies that I say below about my …"
type textarea "x"
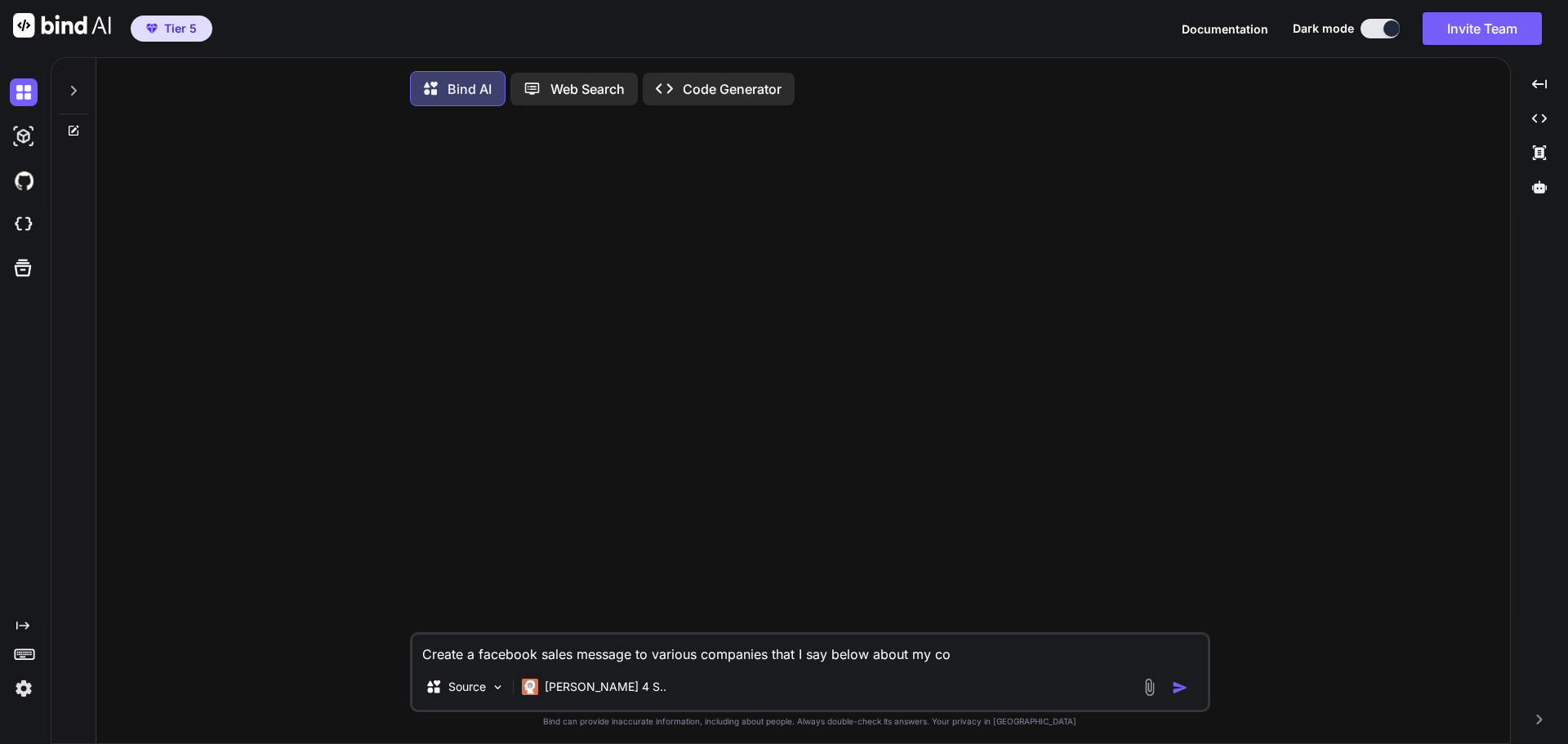
type textarea "Create a facebook sales message to various companies that I say below about my c"
type textarea "x"
type textarea "Create a facebook sales message to various companies that I say below about my"
type textarea "x"
type textarea "Create a facebook sales message to various companies that I say below about my p"
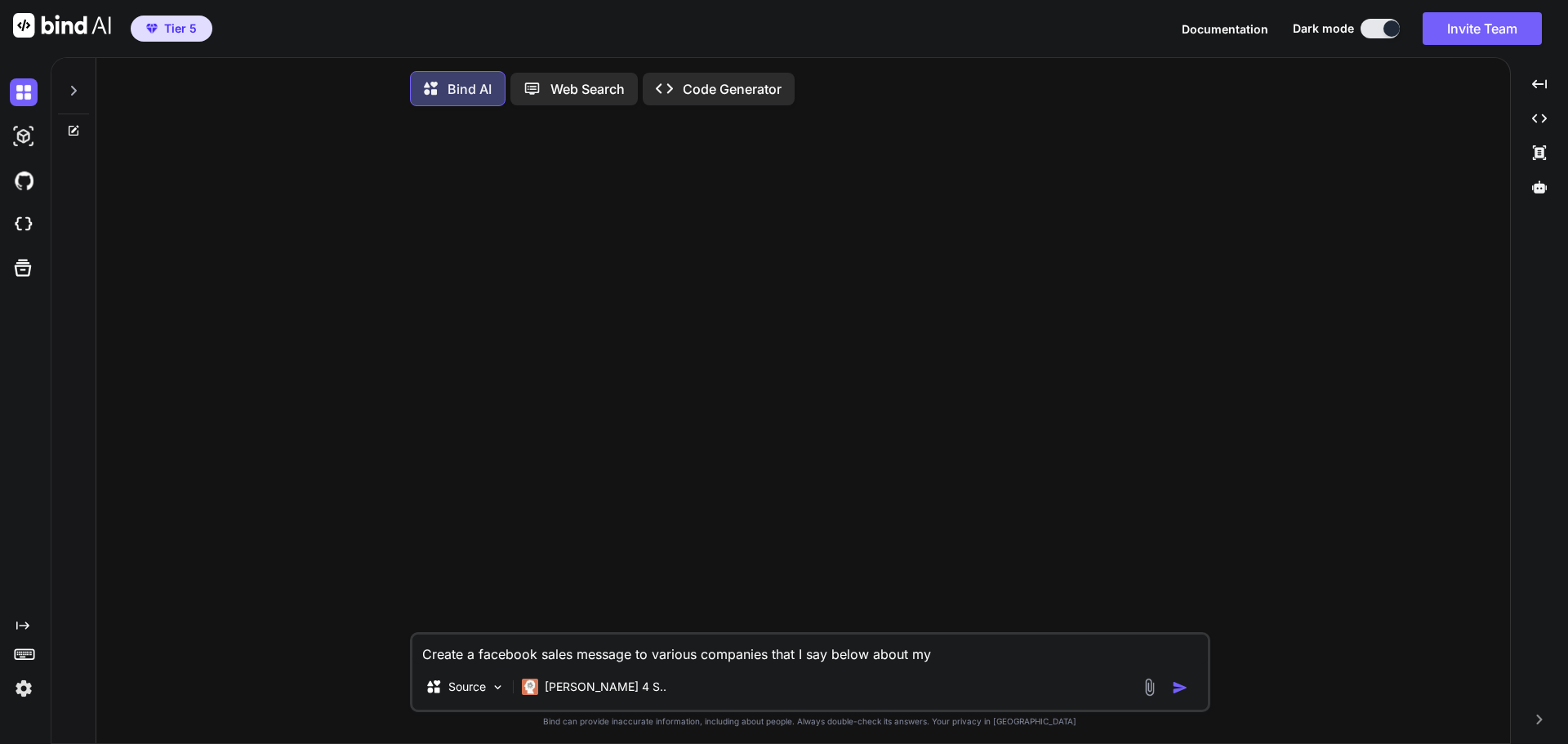
type textarea "x"
type textarea "Create a facebook sales message to various companies that I say below about my …"
type textarea "x"
type textarea "Create a facebook sales message to various companies that I say below about my …"
type textarea "x"
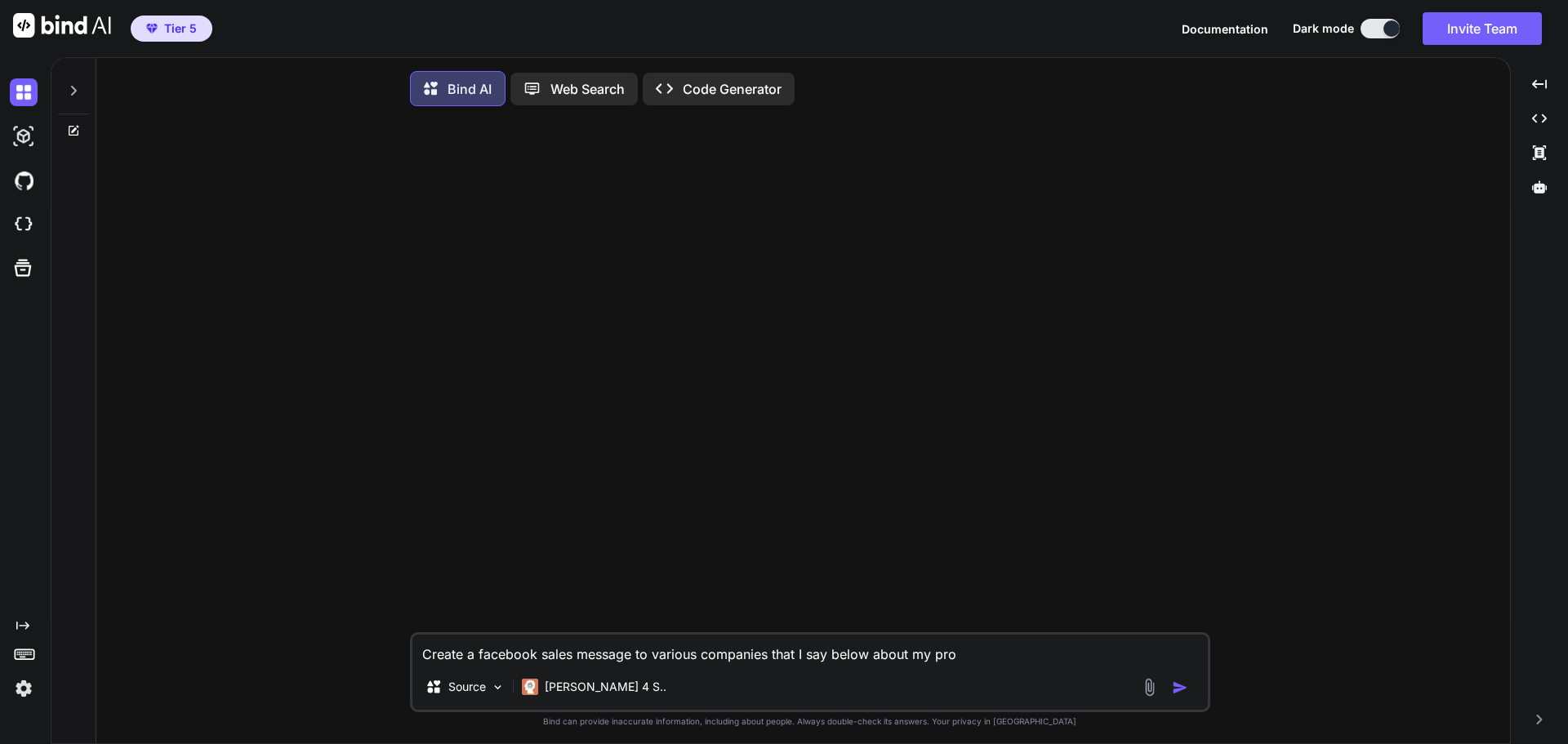
type textarea "Create a facebook sales message to various companies that I say below about my …"
type textarea "x"
type textarea "Create a facebook sales message to various companies that I say below about my …"
type textarea "x"
type textarea "Create a facebook sales message to various companies that I say below about my …"
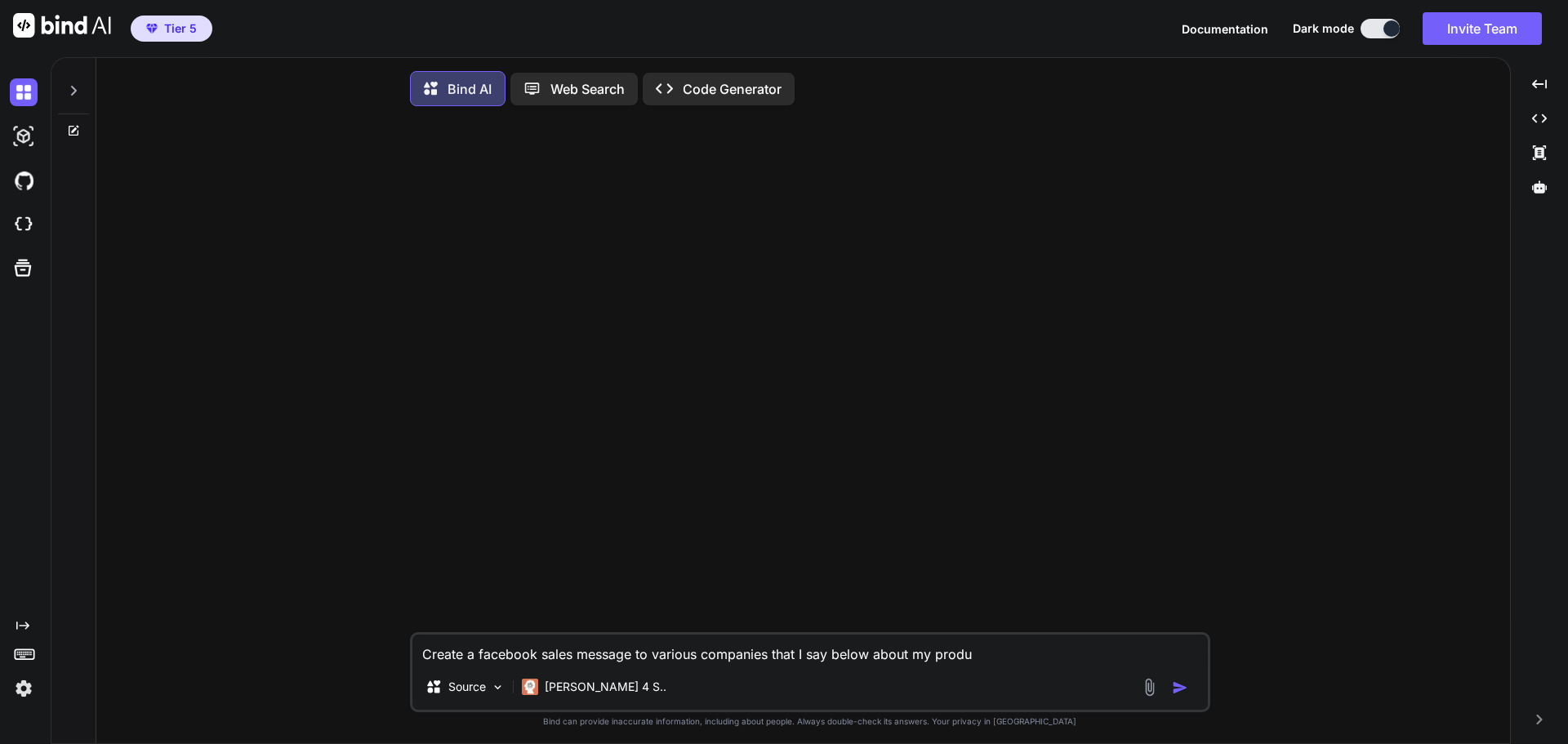
type textarea "x"
type textarea "Create a facebook sales message to various companies that I say below about my …"
type textarea "x"
type textarea "Create a facebook sales message to various companies that I say below about my …"
type textarea "x"
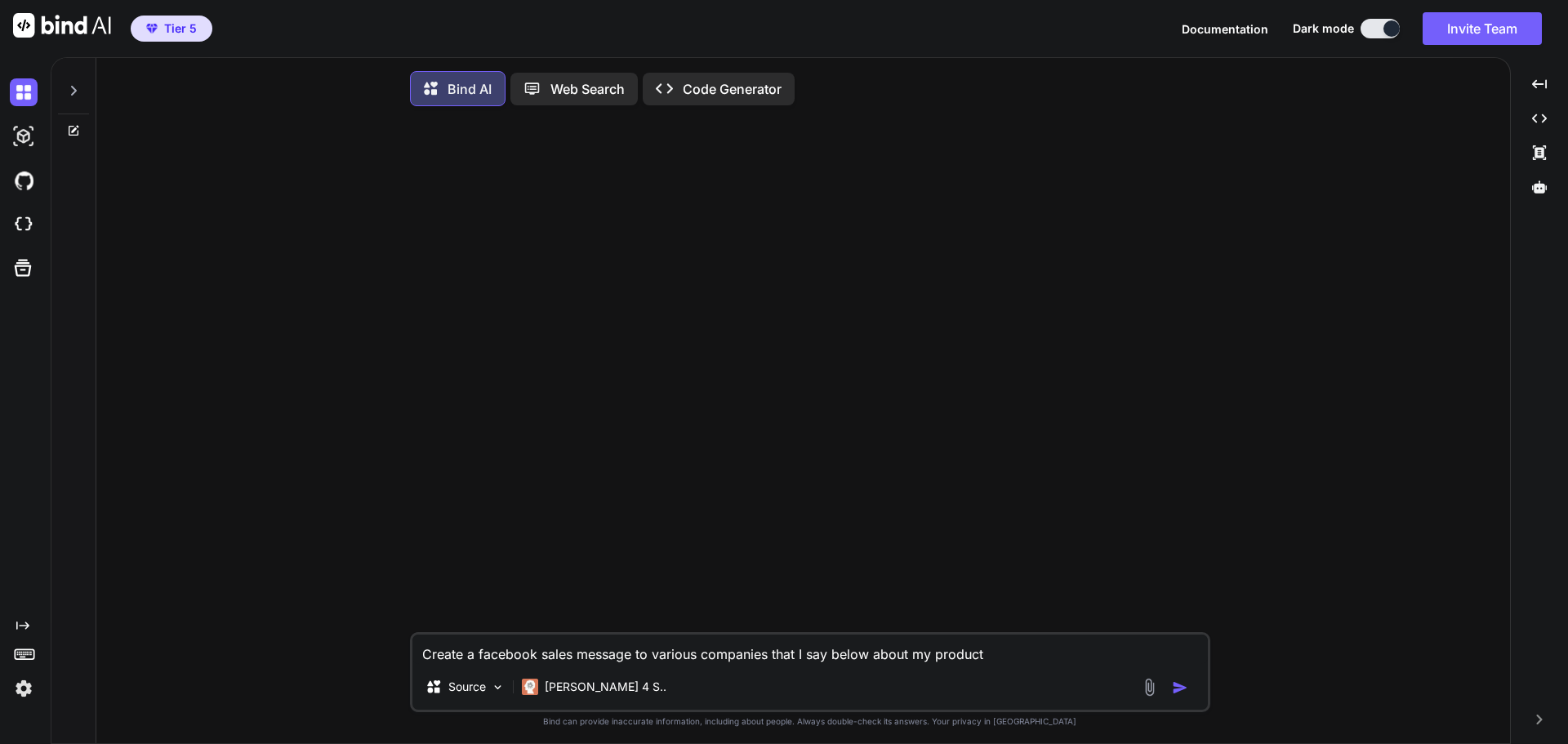
type textarea "Create a facebook sales message to various companies that I say below about my …"
type textarea "x"
type textarea "Create a facebook sales message to various companies that I say below about my …"
type textarea "x"
type textarea "Create a facebook sales message to various companies that I say below about my …"
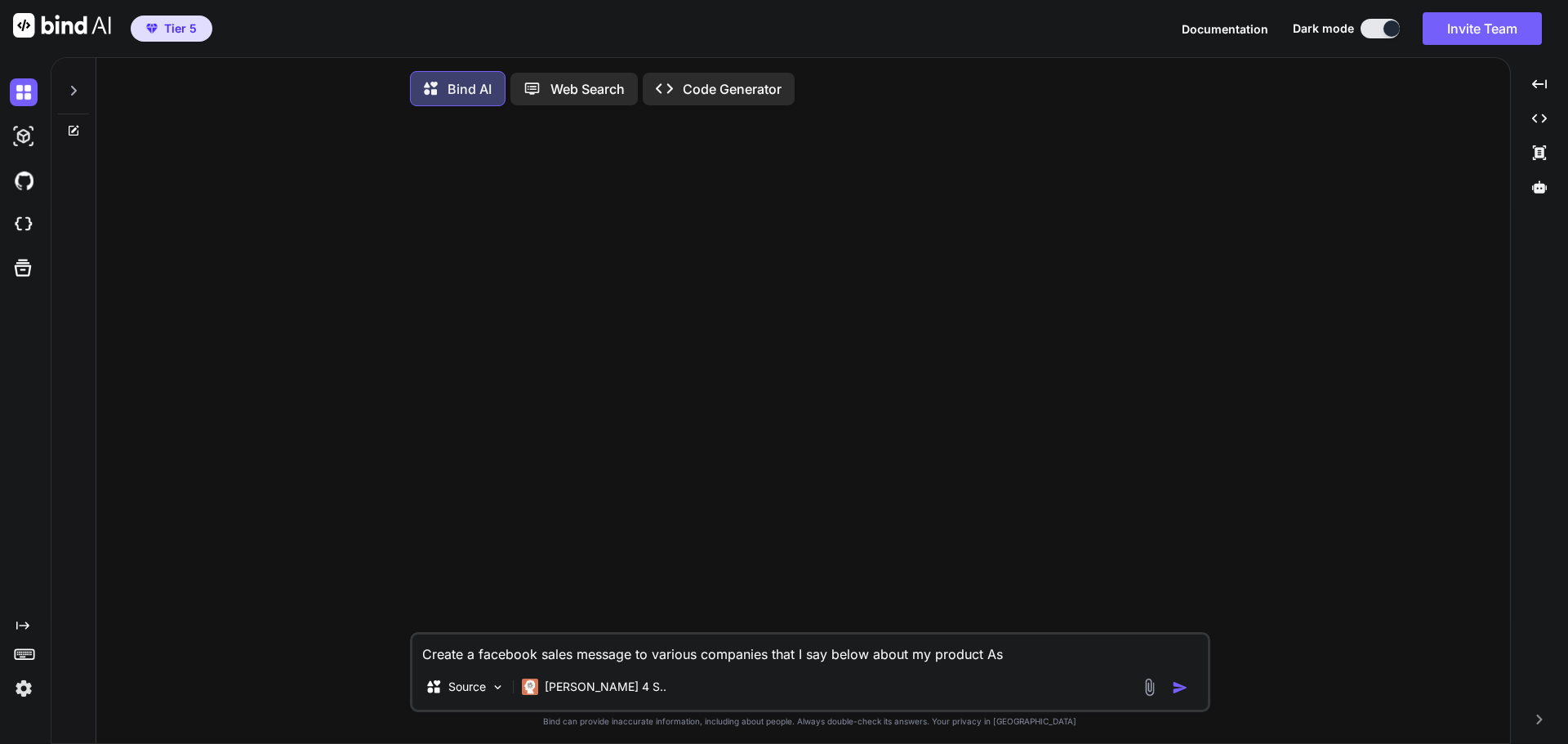
type textarea "x"
type textarea "Create a facebook sales message to various companies that I say below about my …"
type textarea "x"
type textarea "Create a facebook sales message to various companies that I say below about my …"
type textarea "x"
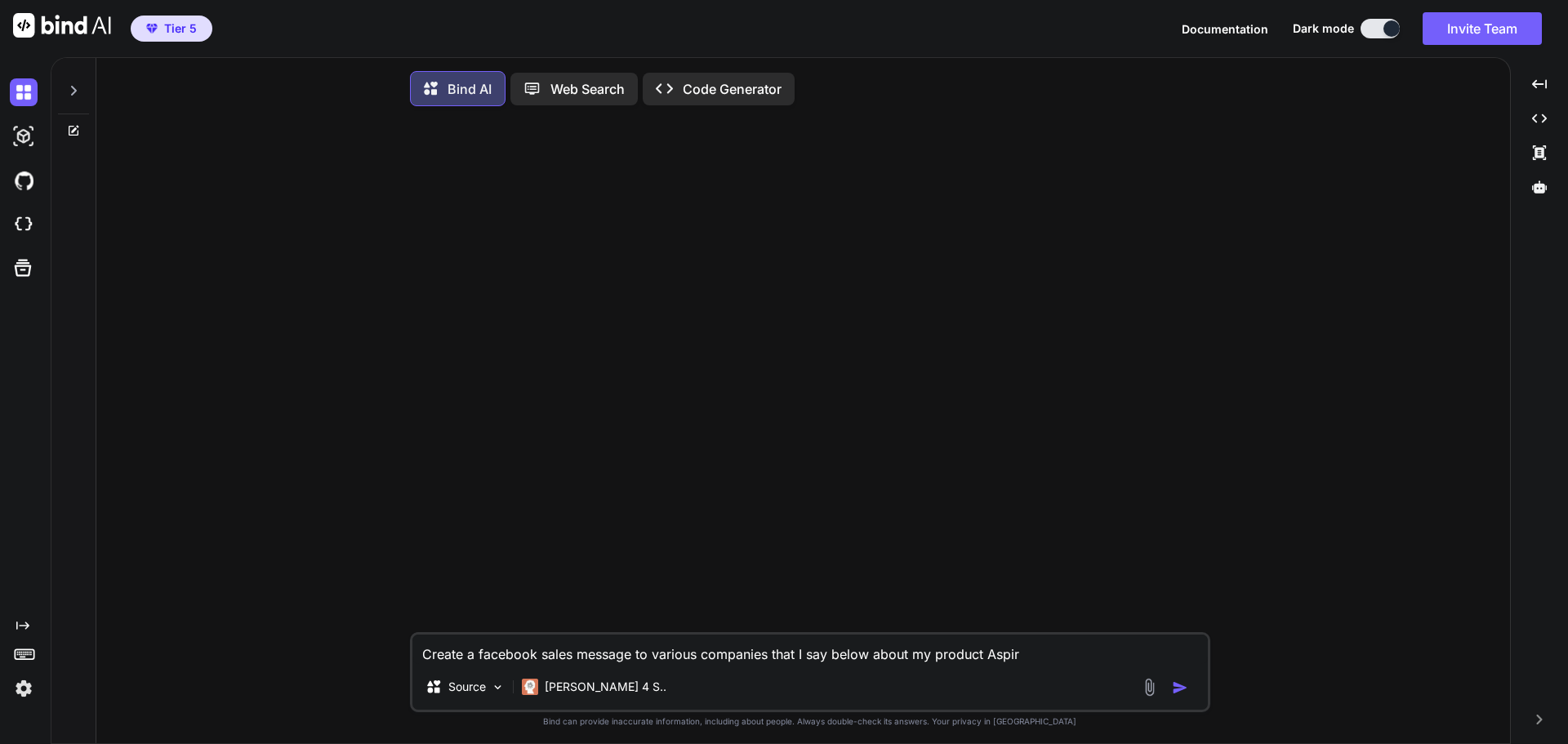
type textarea "Create a facebook sales message to various companies that I say below about my …"
type textarea "x"
type textarea "Create a facebook sales message to various companies that I say below about my …"
type textarea "x"
type textarea "Create a facebook sales message to various companies that I say below about my …"
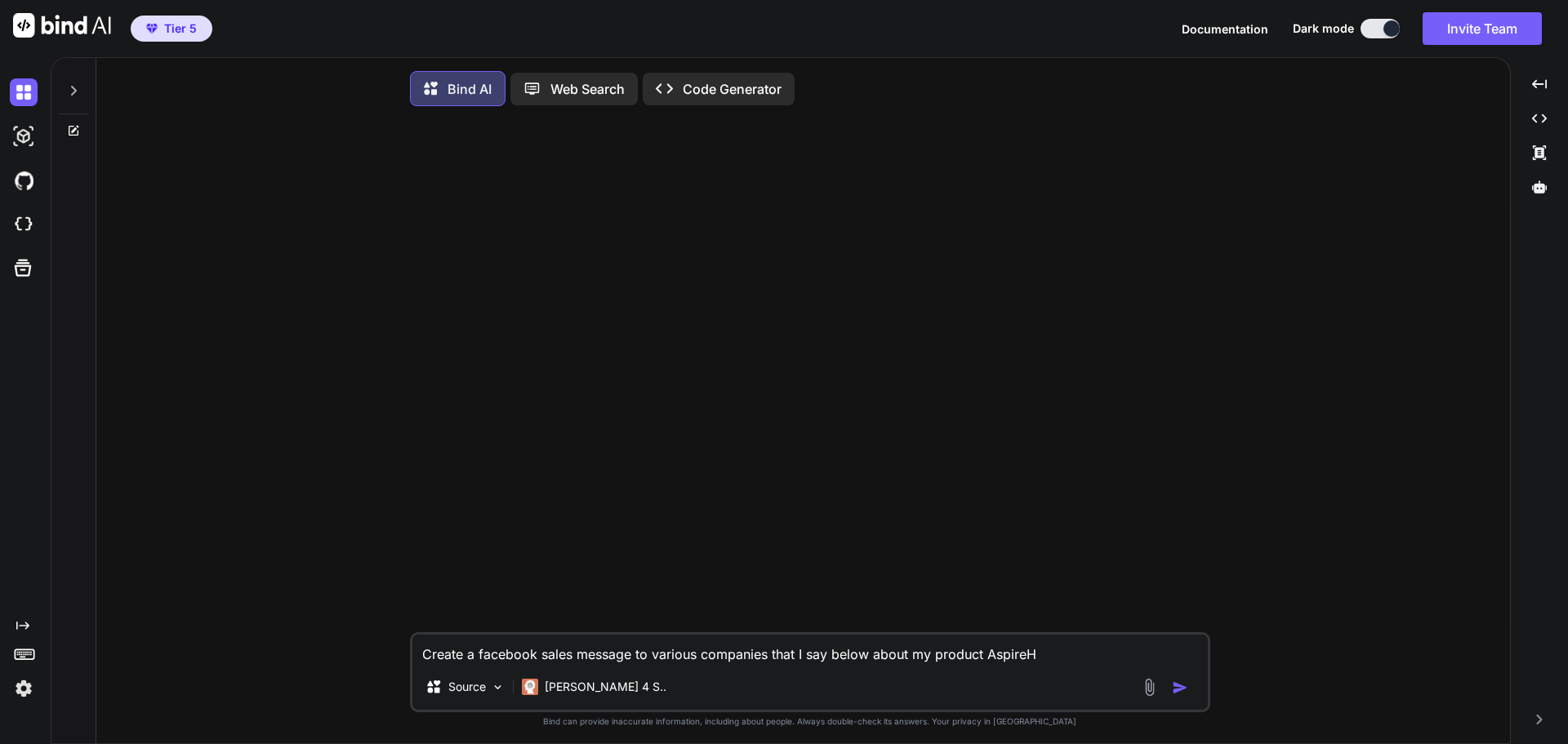
type textarea "x"
type textarea "Create a facebook sales message to various companies that I say below about my …"
type textarea "x"
type textarea "Create a facebook sales message to various companies that I say below about my …"
type textarea "x"
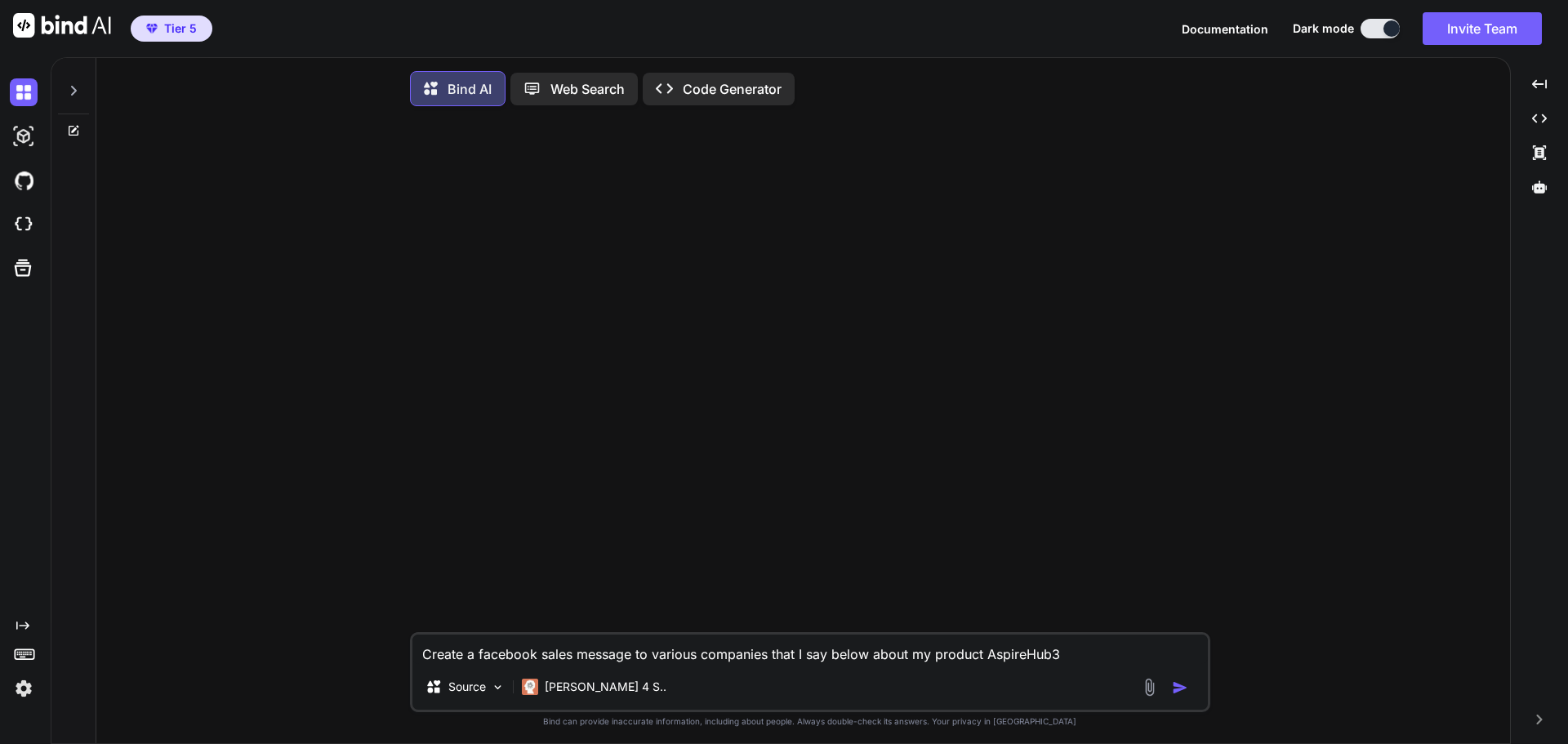
type textarea "Create a facebook sales message to various companies that I say below about my …"
type textarea "x"
type textarea "Create a facebook sales message to various companies that I say below about my …"
type textarea "x"
type textarea "Create a facebook sales message to various companies that I say below about my …"
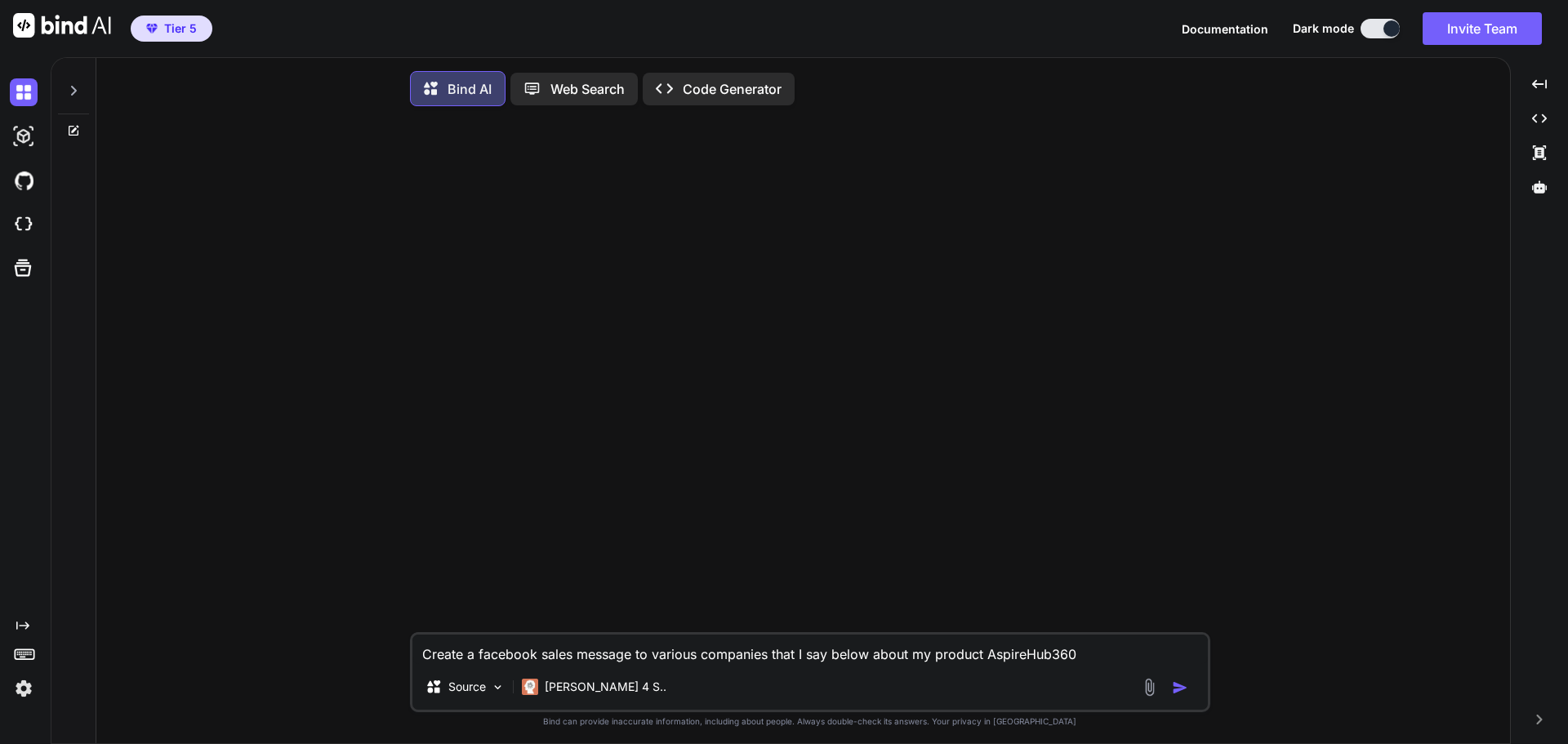
type textarea "x"
type textarea "Create a facebook sales message to various companies that I say below about my …"
type textarea "x"
type textarea "Create a facebook sales message to various companies that I say below about my …"
type textarea "x"
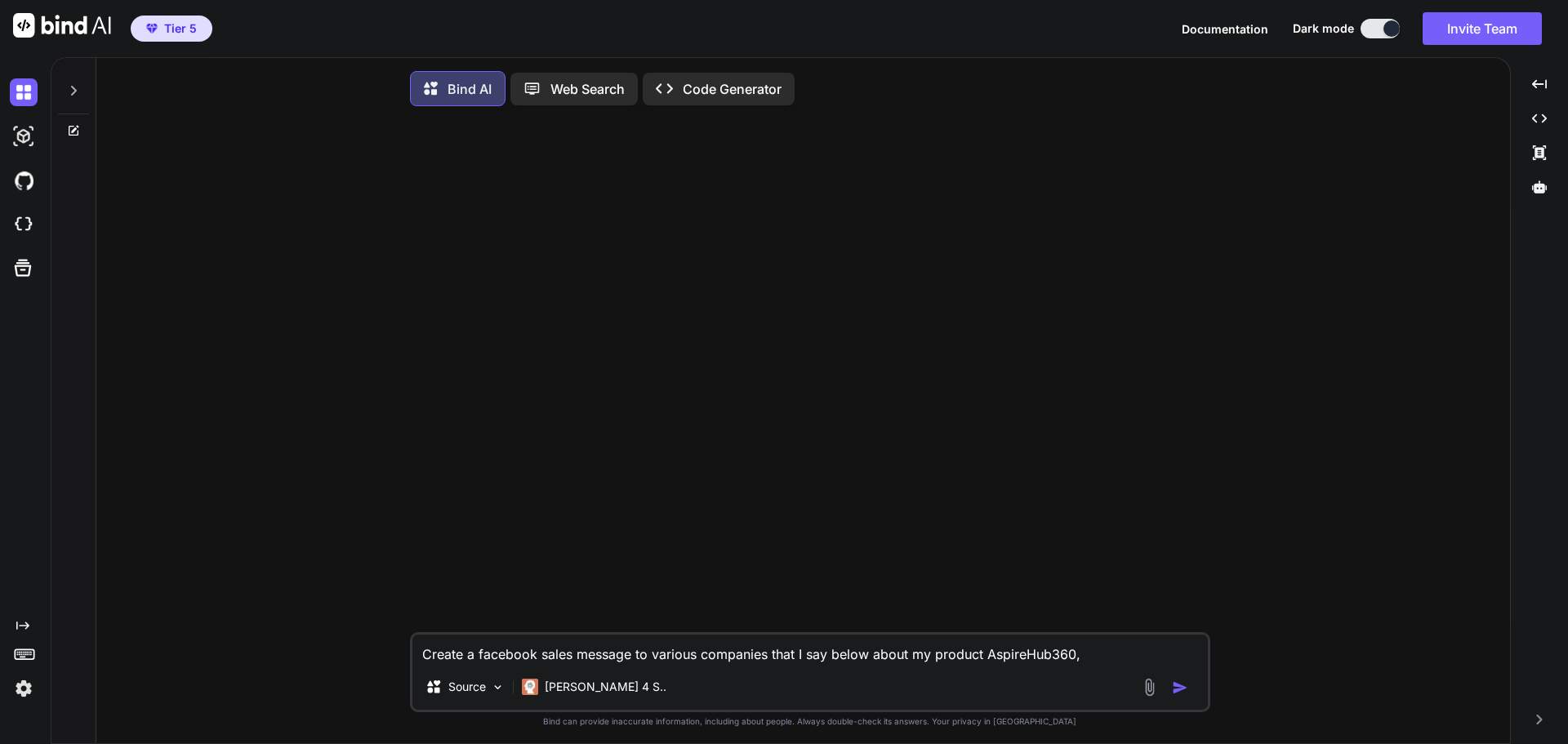
type textarea "Create a facebook sales message to various companies that I say below about my …"
type textarea "x"
type textarea "Create a facebook sales message to various companies that I say below about my …"
type textarea "x"
type textarea "Create a facebook sales message to various companies that I say below about my …"
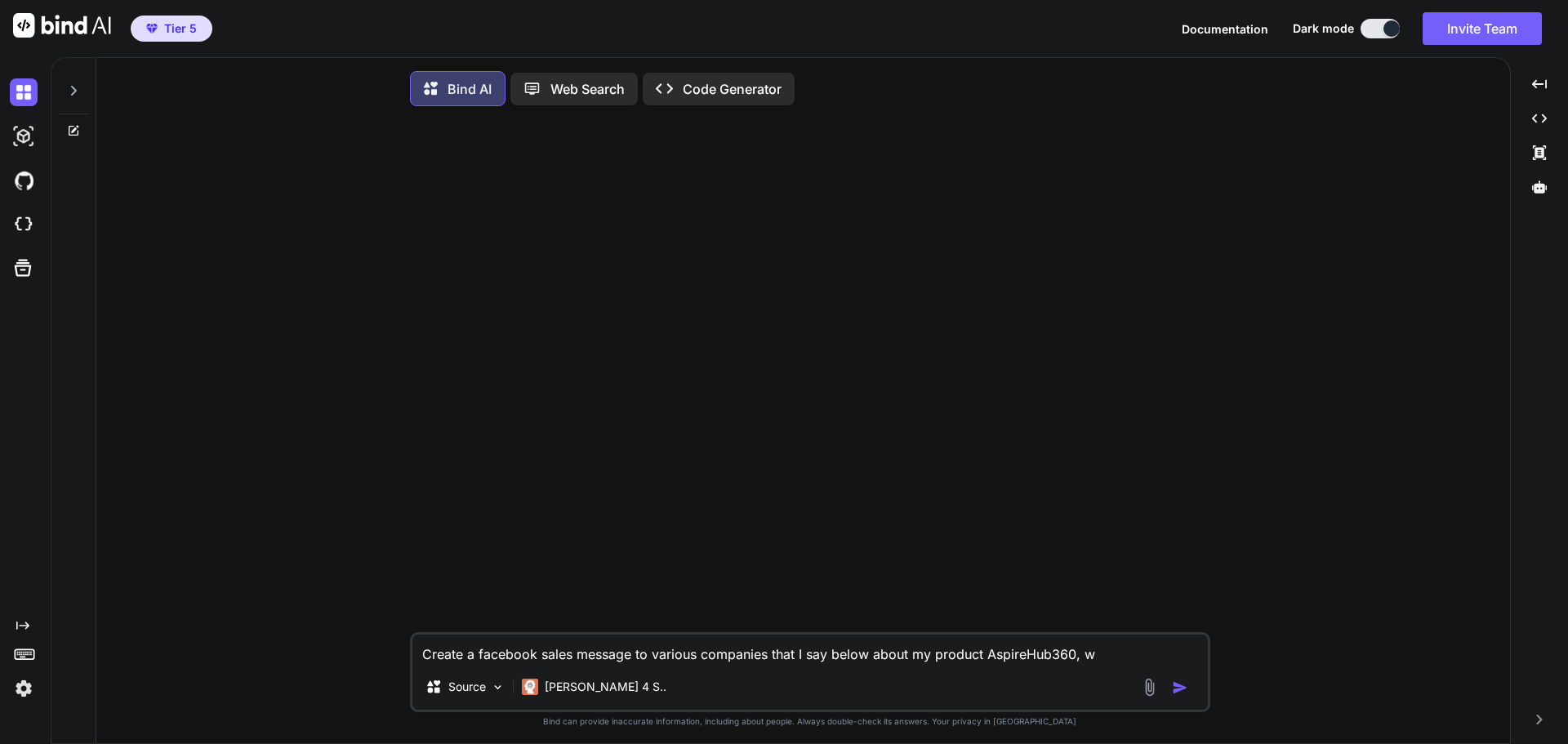
type textarea "x"
type textarea "Create a facebook sales message to various companies that I say below about my …"
type textarea "x"
type textarea "Create a facebook sales message to various companies that I say below about my …"
type textarea "x"
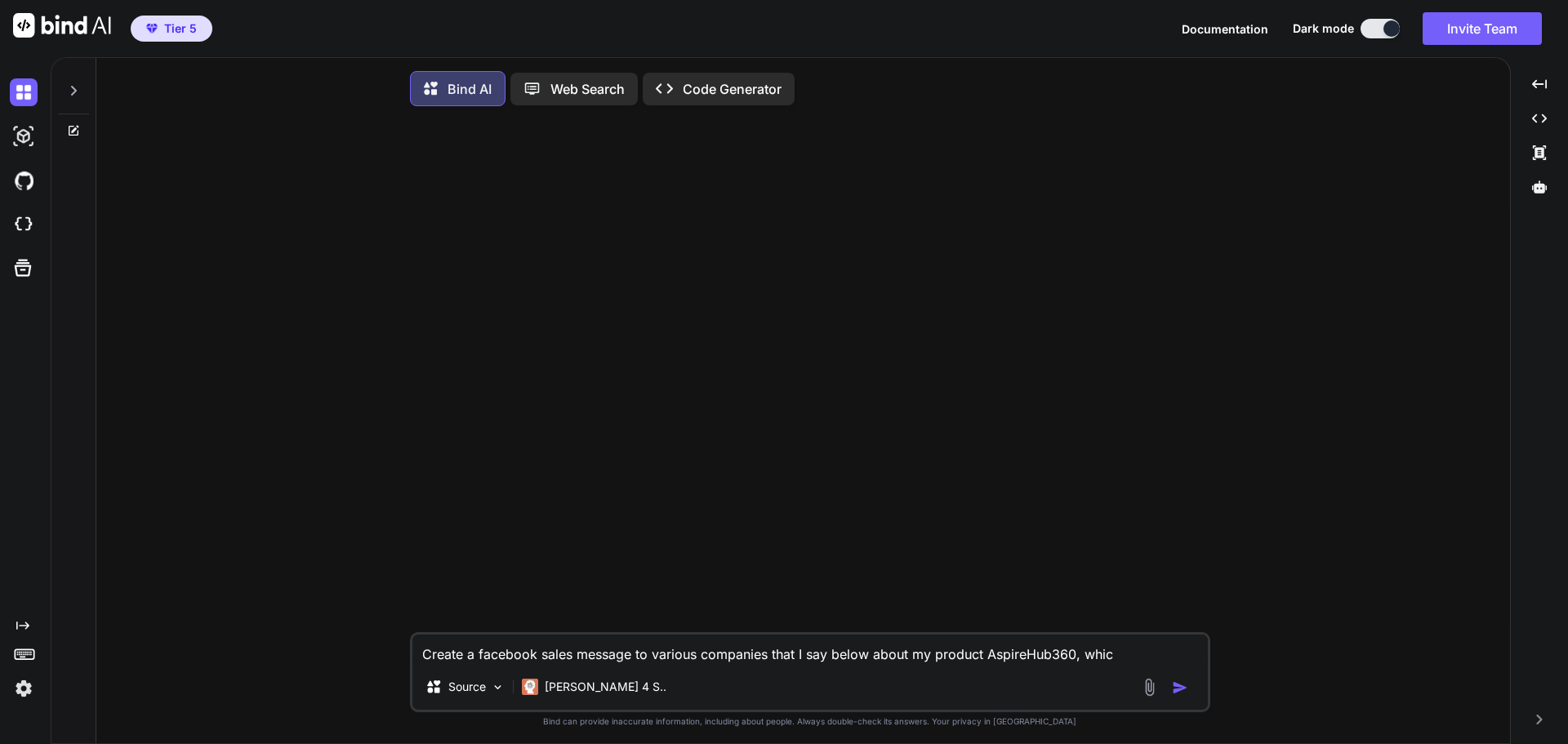
type textarea "Create a facebook sales message to various companies that I say below about my …"
type textarea "x"
type textarea "Create a facebook sales message to various companies that I say below about my …"
type textarea "x"
type textarea "Create a facebook sales message to various companies that I say below about my …"
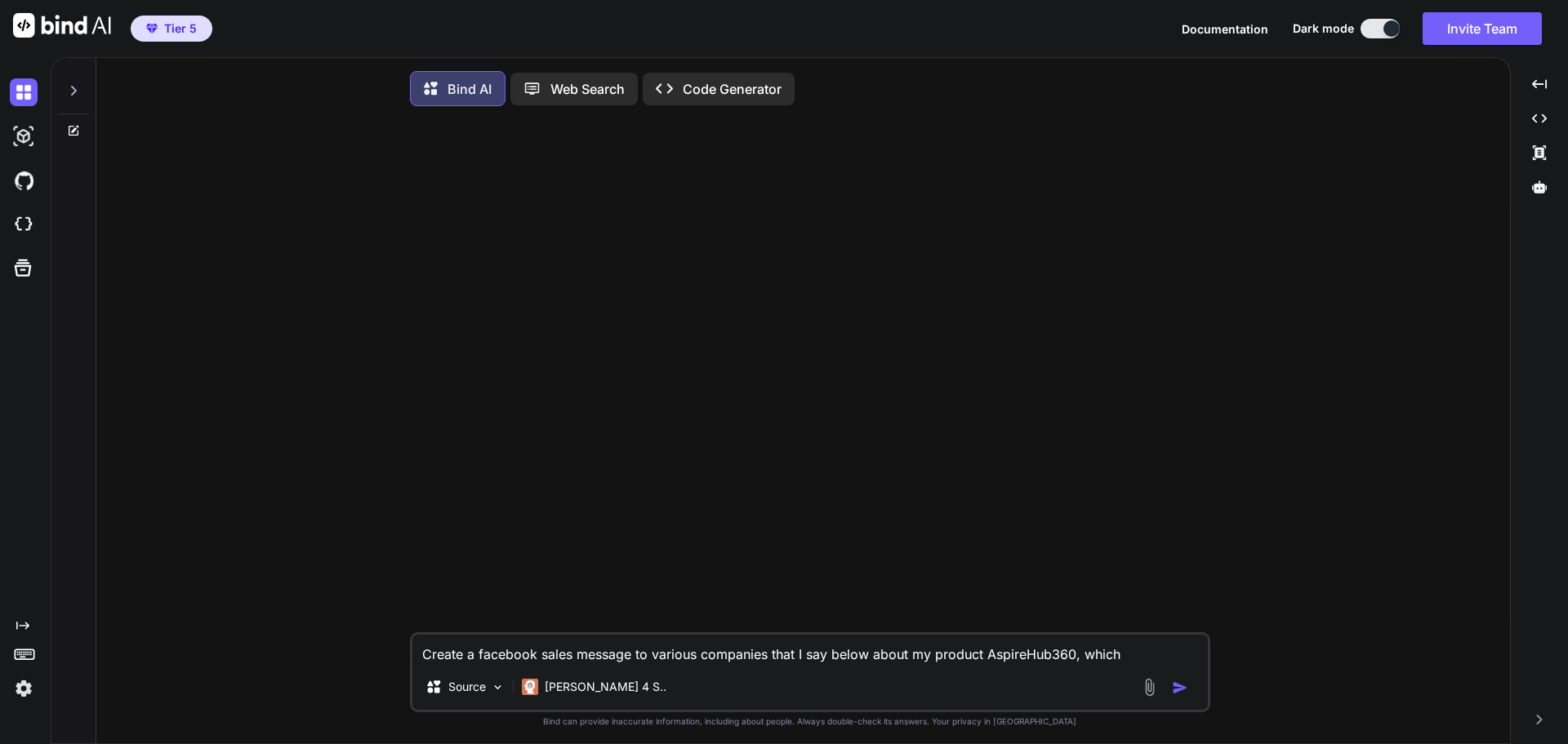
type textarea "x"
type textarea "Create a facebook sales message to various companies that I say below about my …"
type textarea "x"
type textarea "Create a facebook sales message to various companies that I say below about my …"
type textarea "x"
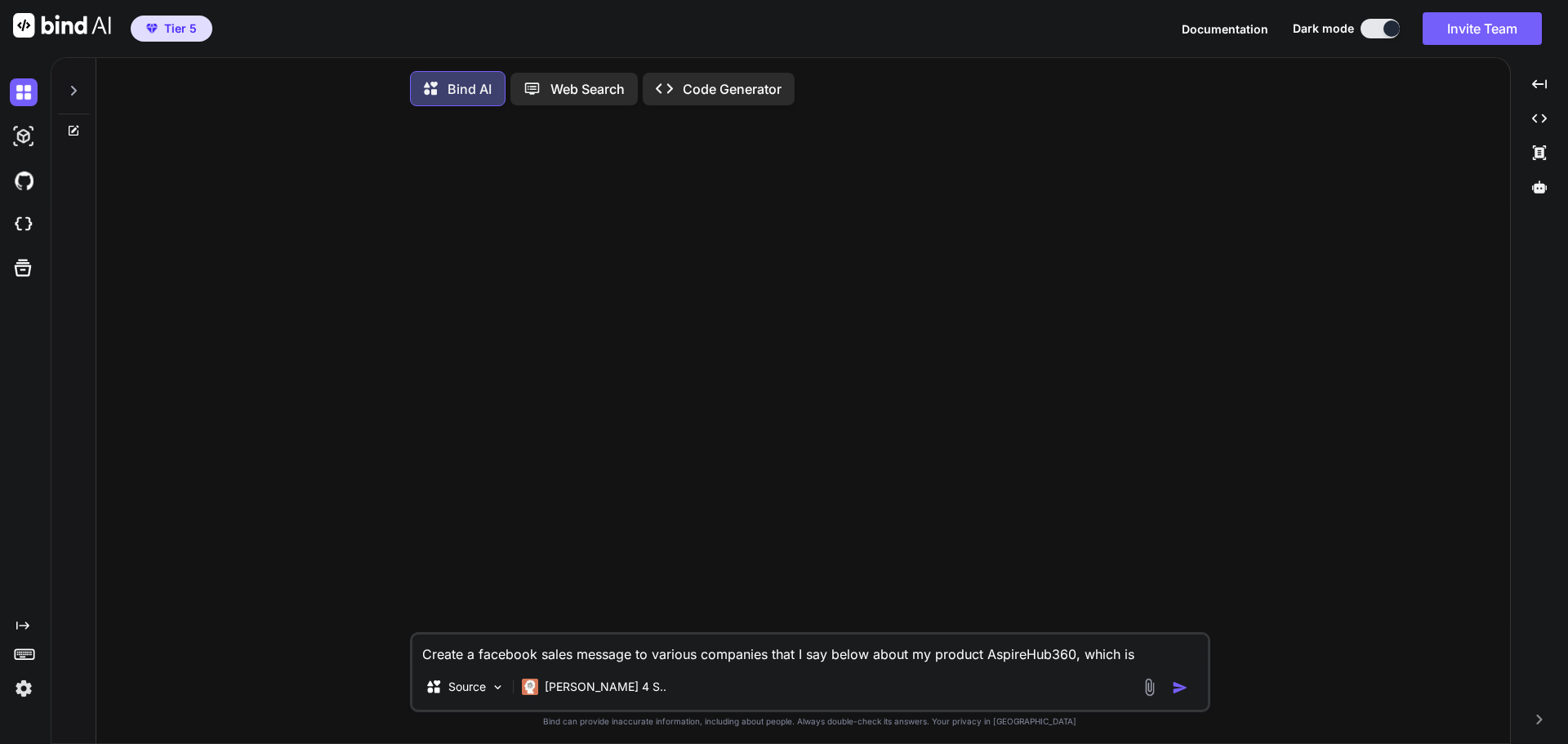
type textarea "Create a facebook sales message to various companies that I say below about my …"
type textarea "x"
type textarea "Create a facebook sales message to various companies that I say below about my …"
type textarea "x"
type textarea "Create a facebook sales message to various companies that I say below about my …"
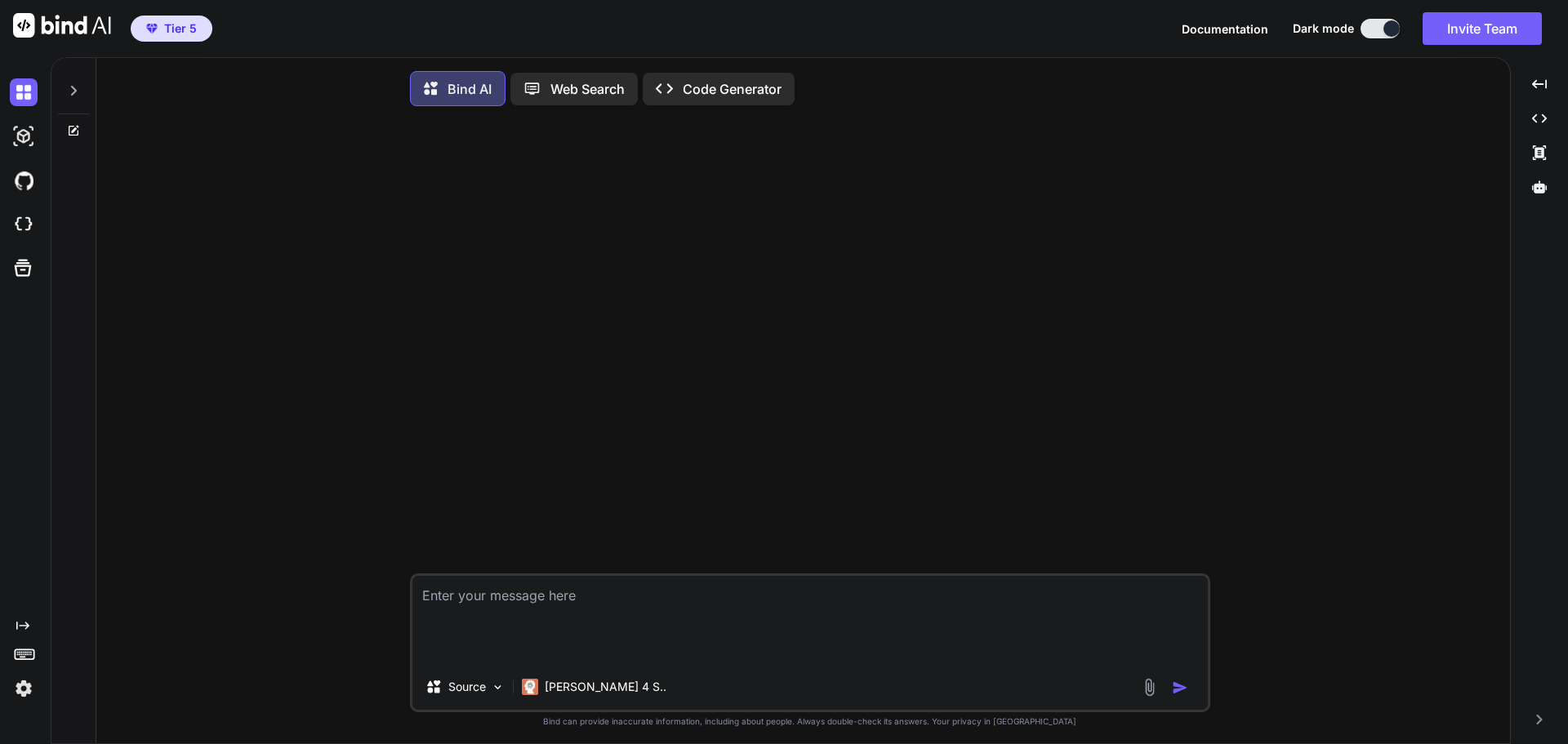
scroll to position [8, 0]
